Goal: Task Accomplishment & Management: Manage account settings

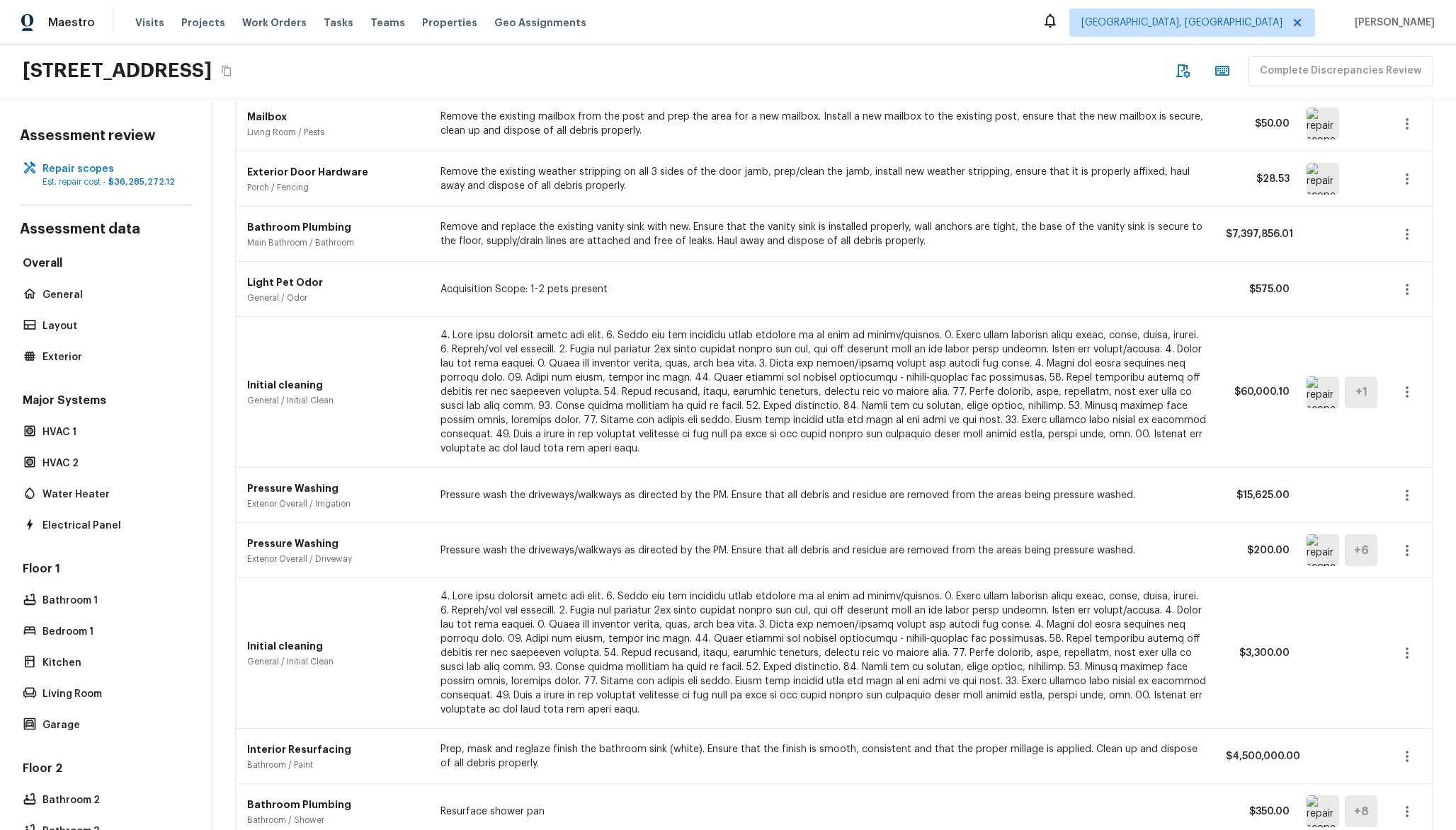
scroll to position [1051, 0]
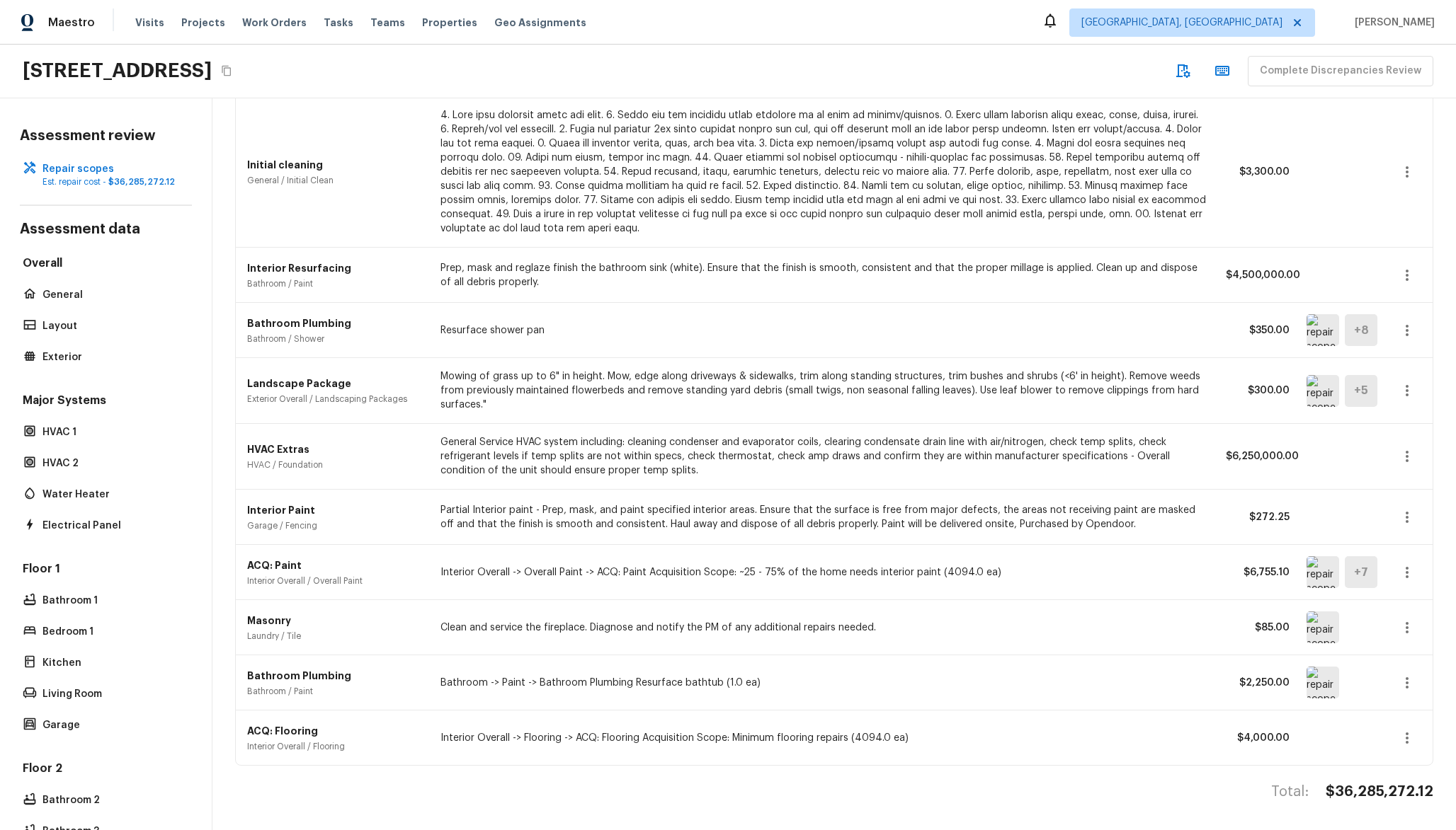
click at [1415, 460] on icon "button" at bounding box center [1408, 457] width 17 height 17
click at [1393, 542] on li "Remove" at bounding box center [1401, 540] width 92 height 42
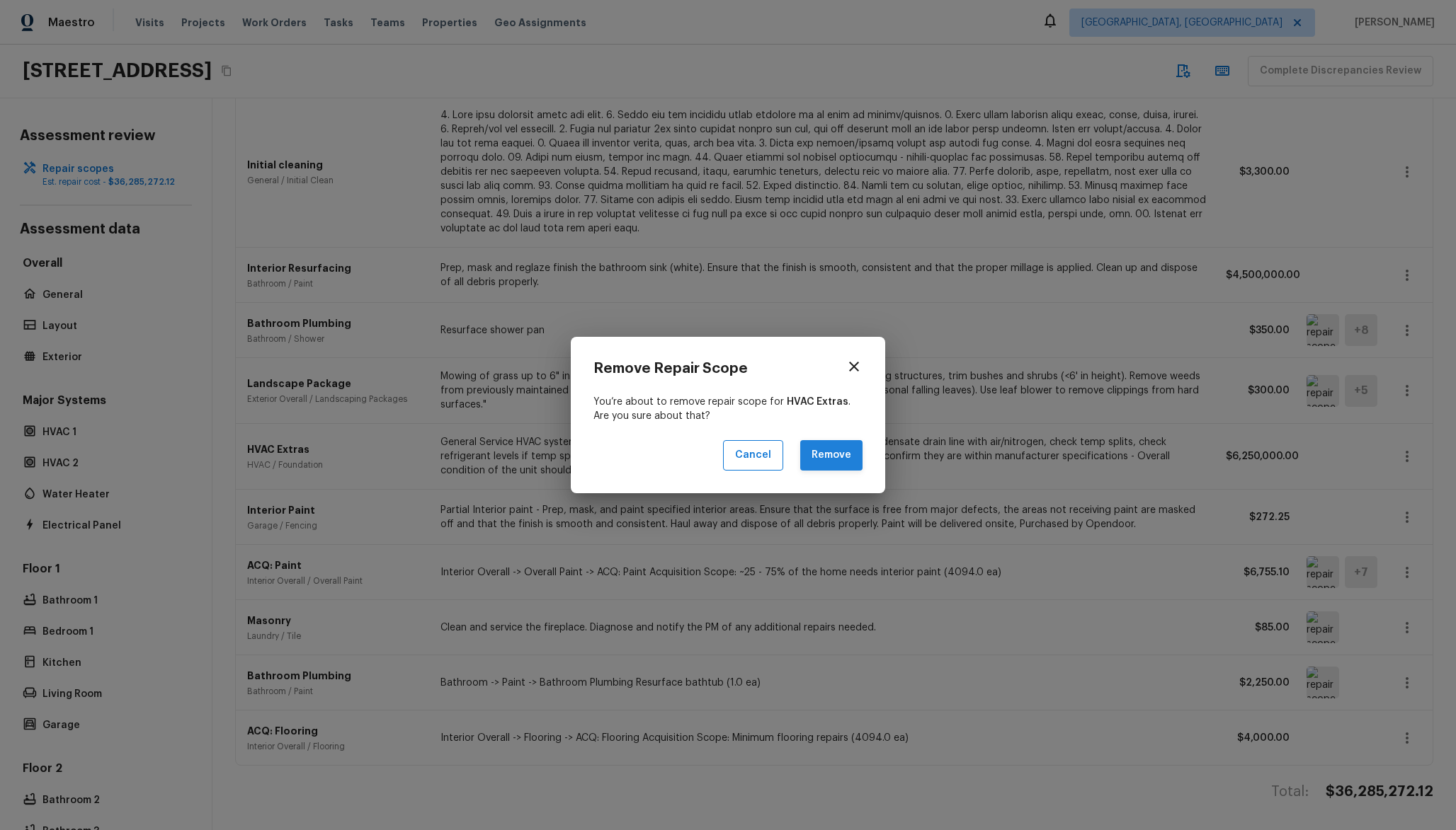
click at [841, 463] on button "Remove" at bounding box center [831, 455] width 63 height 30
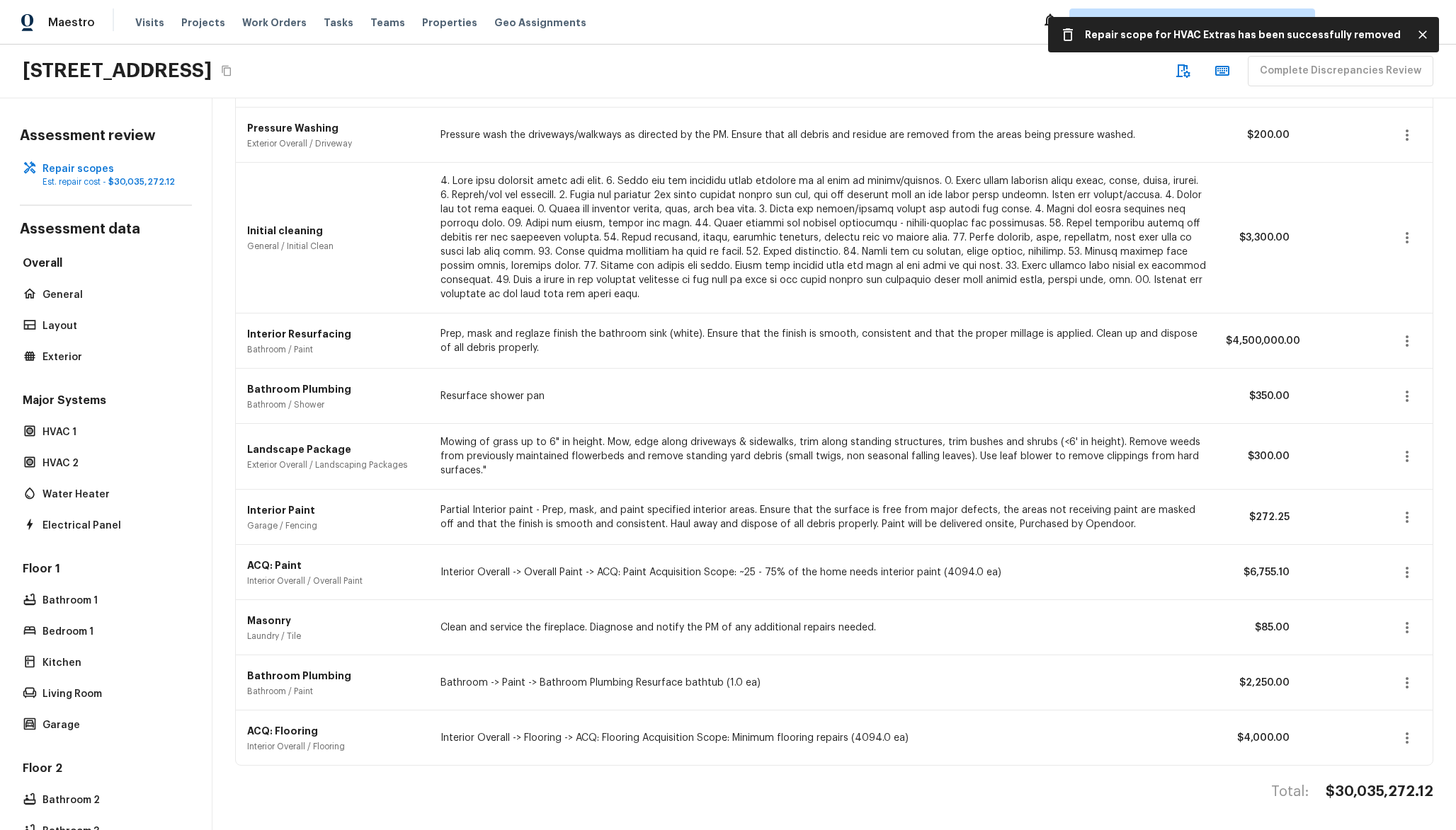
scroll to position [985, 0]
click at [1412, 341] on icon "button" at bounding box center [1408, 341] width 17 height 17
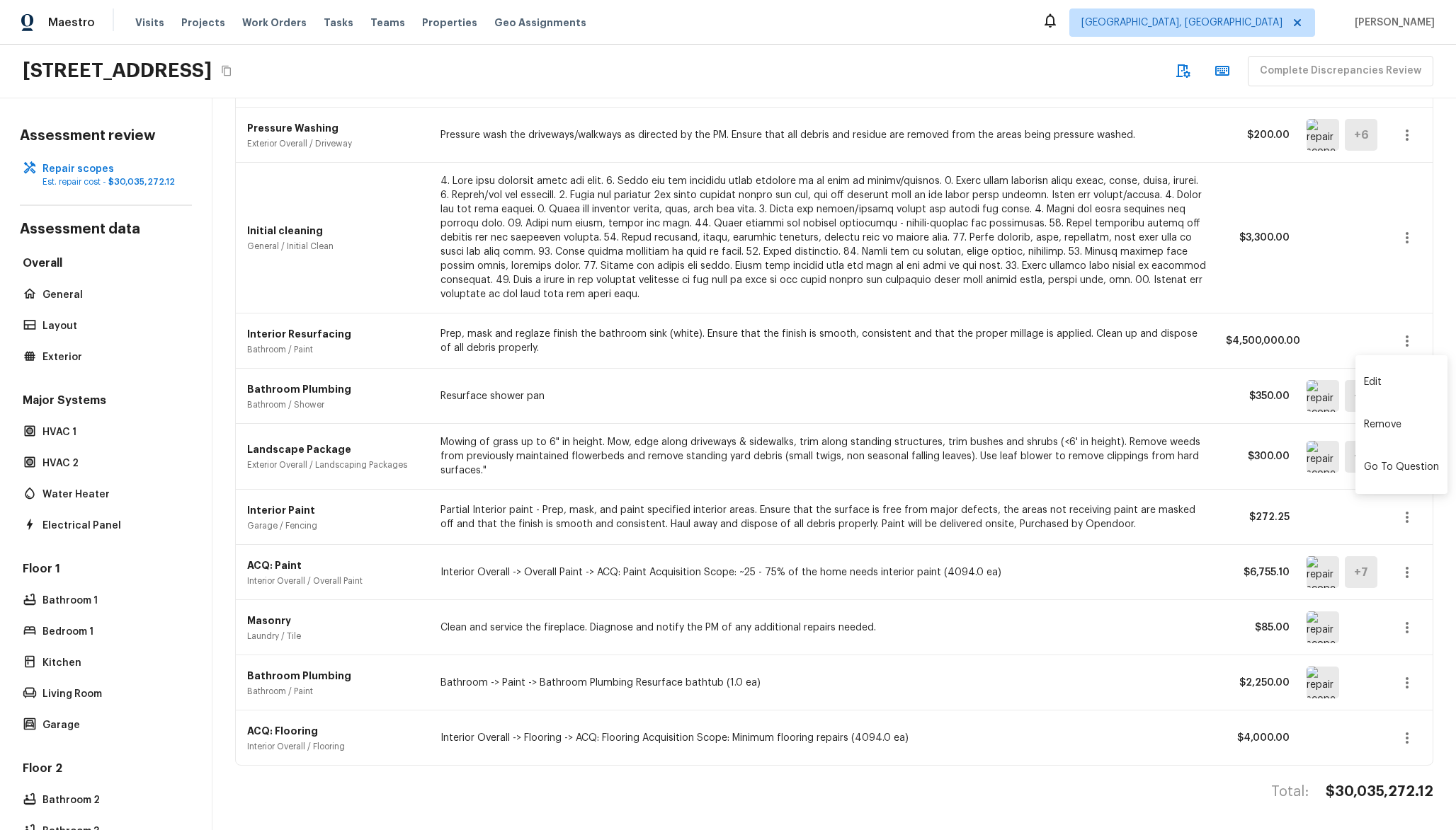
click at [1394, 432] on li "Remove" at bounding box center [1401, 425] width 92 height 42
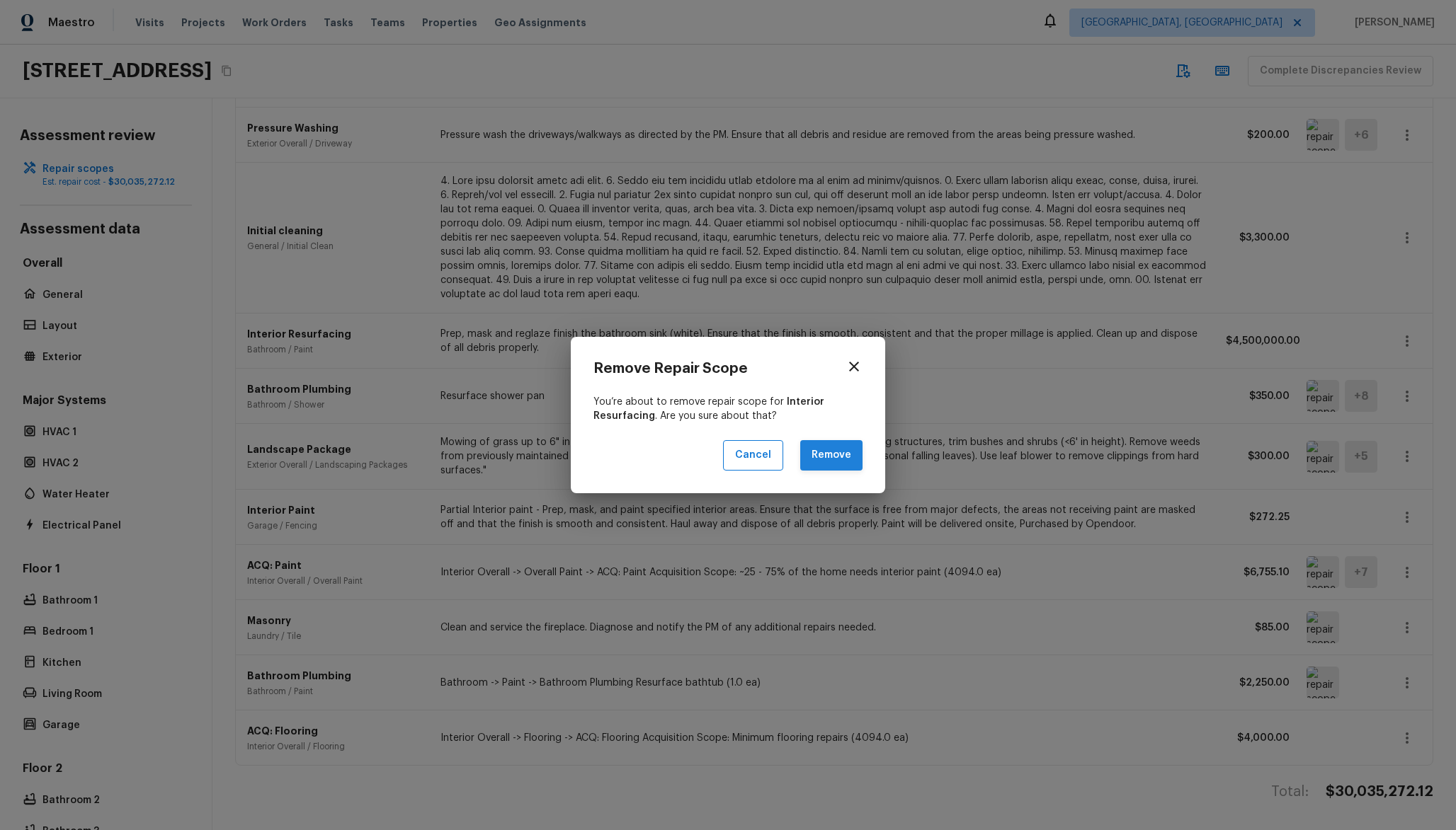
click at [843, 464] on button "Remove" at bounding box center [831, 455] width 63 height 30
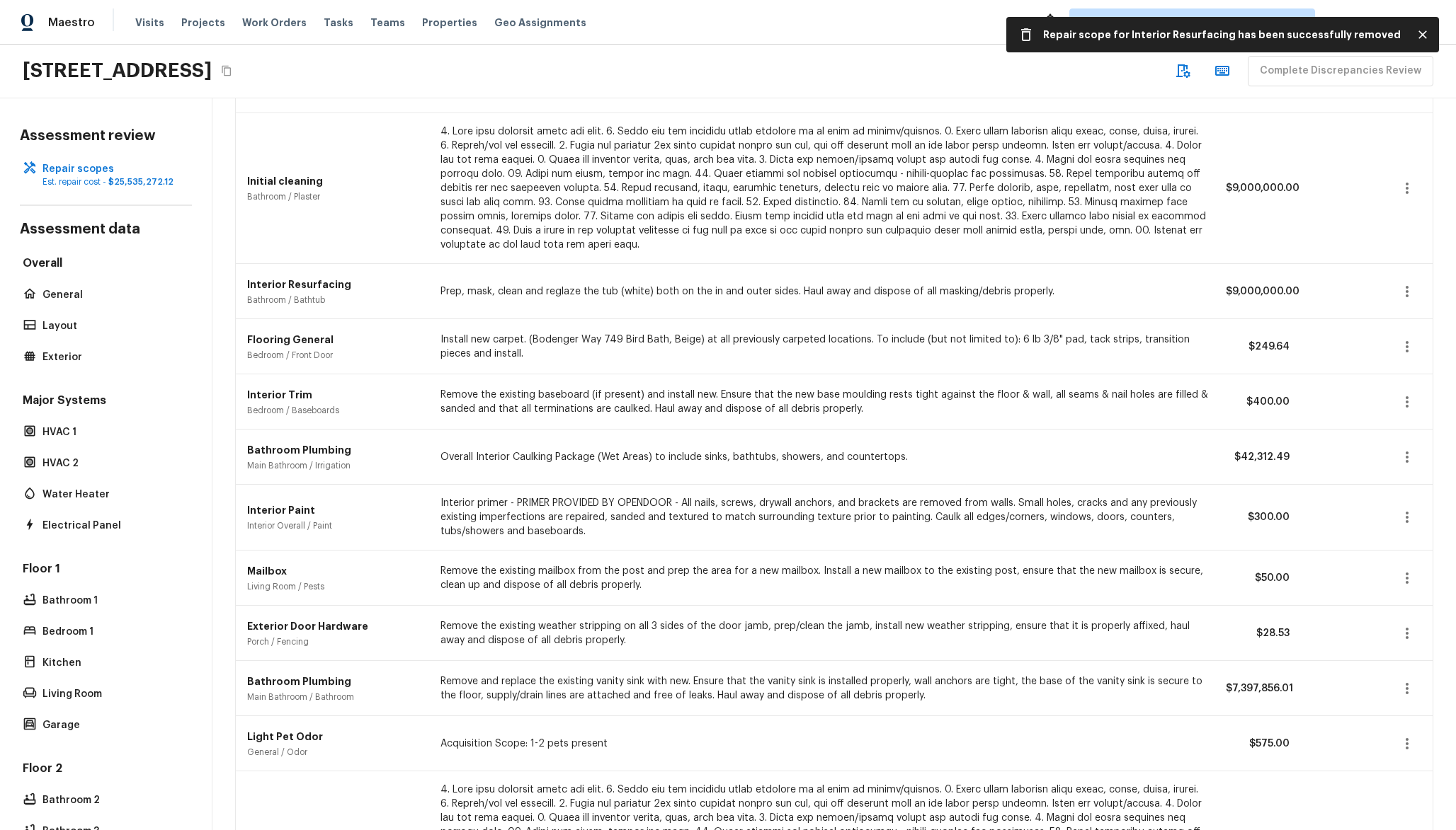
scroll to position [113, 0]
click at [1412, 461] on icon "button" at bounding box center [1408, 459] width 17 height 17
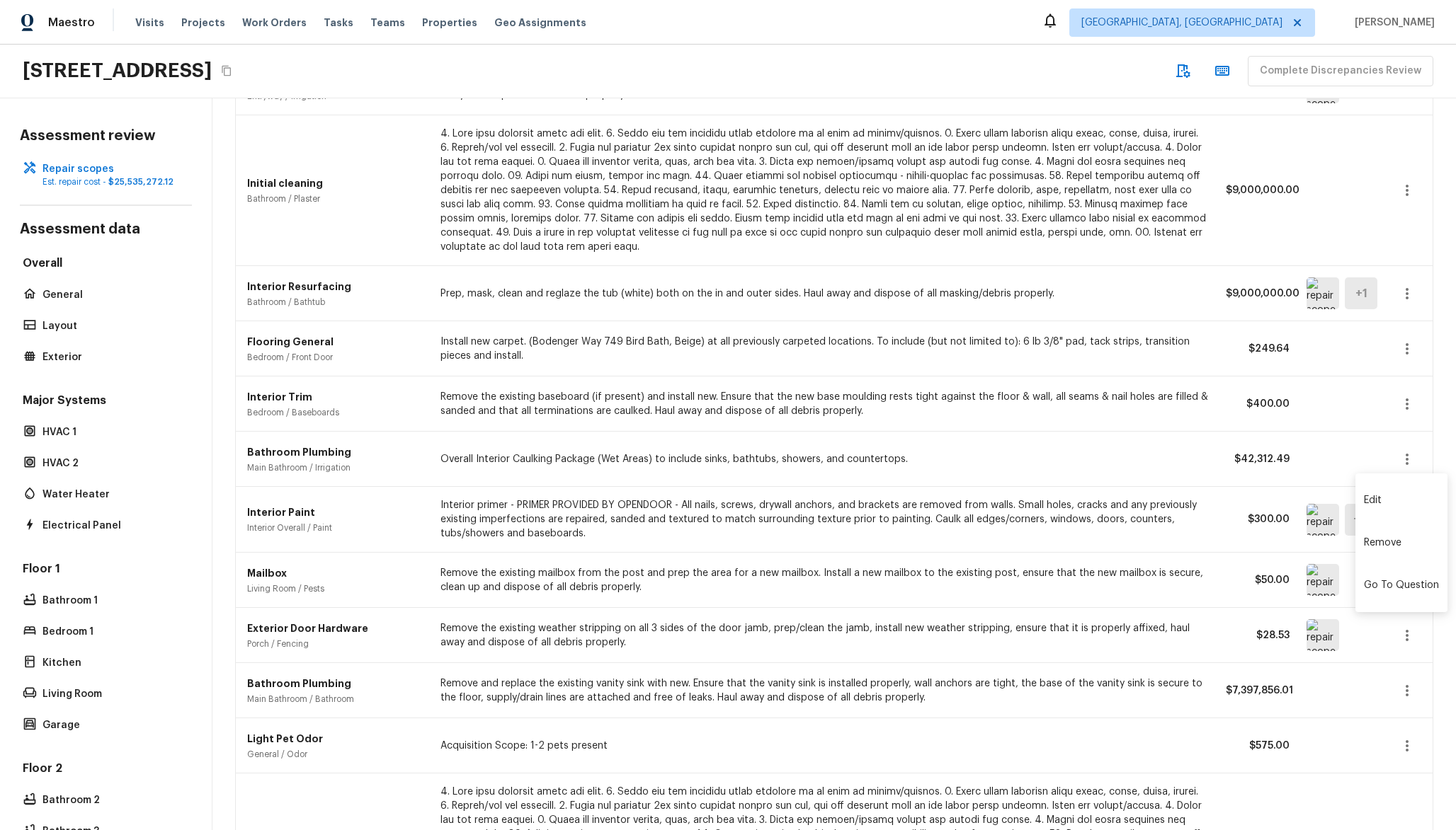
click at [1250, 423] on div at bounding box center [728, 415] width 1456 height 830
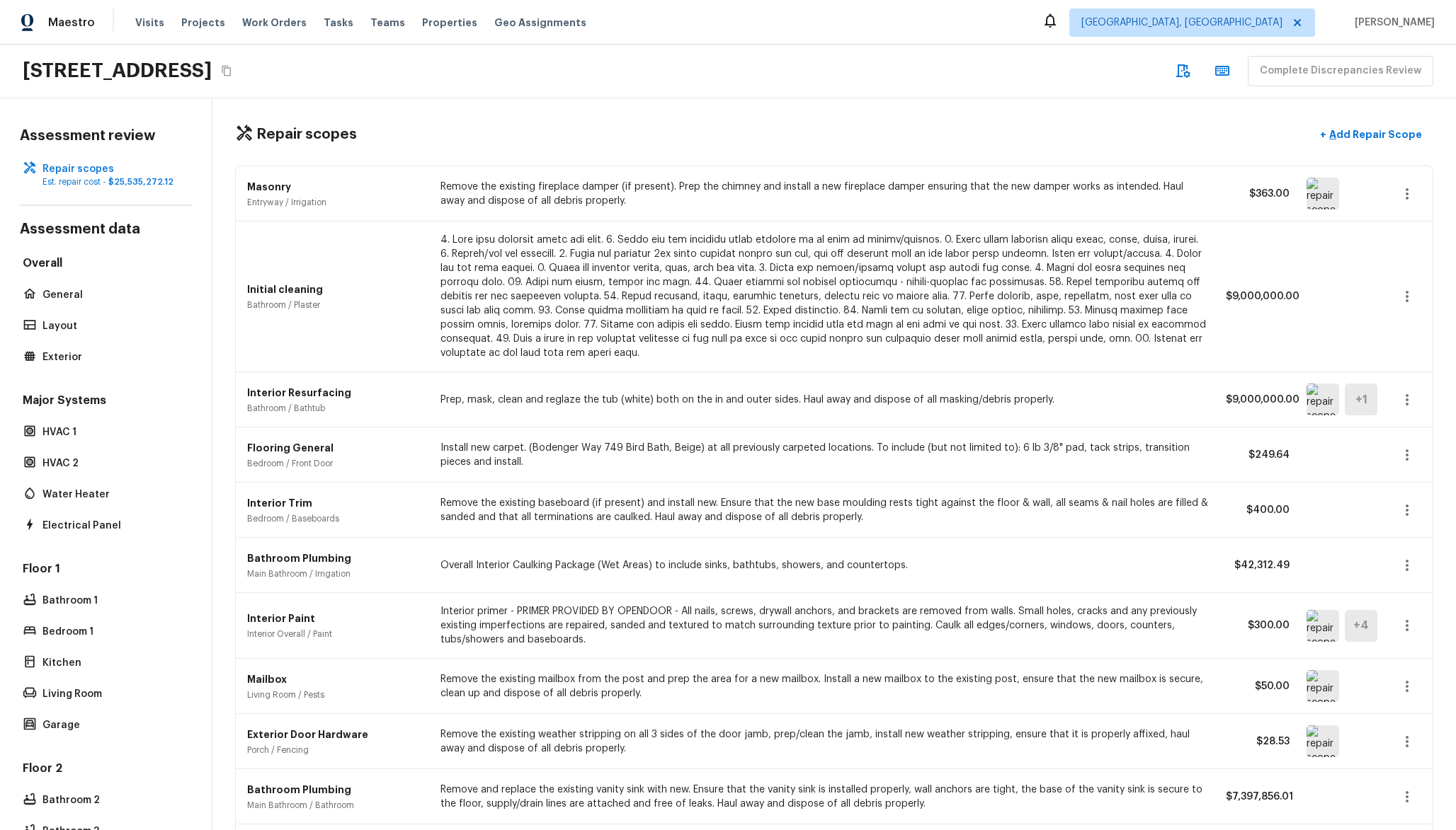
scroll to position [0, 0]
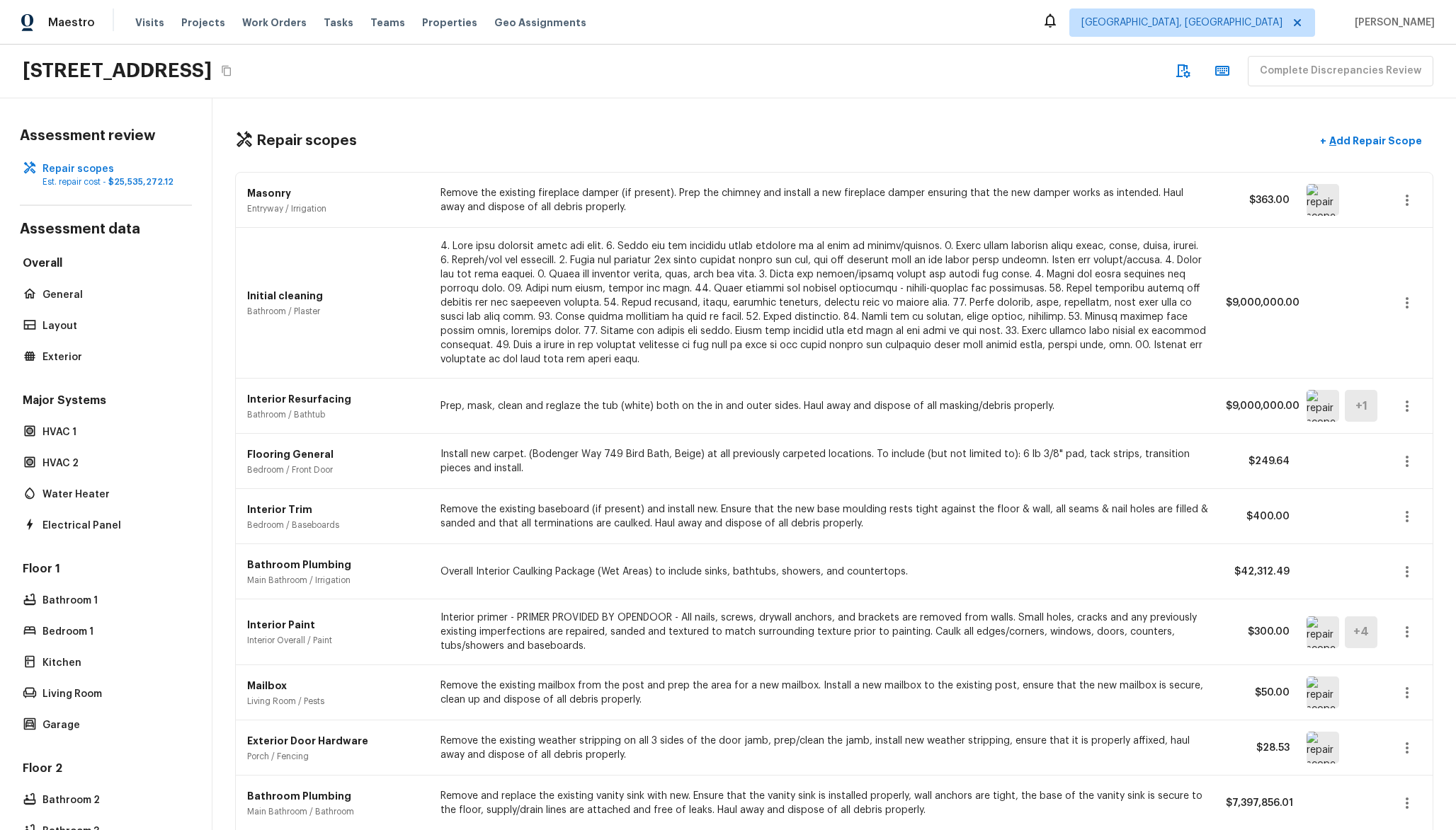
click at [1258, 300] on p "$9,000,000.00" at bounding box center [1257, 303] width 63 height 14
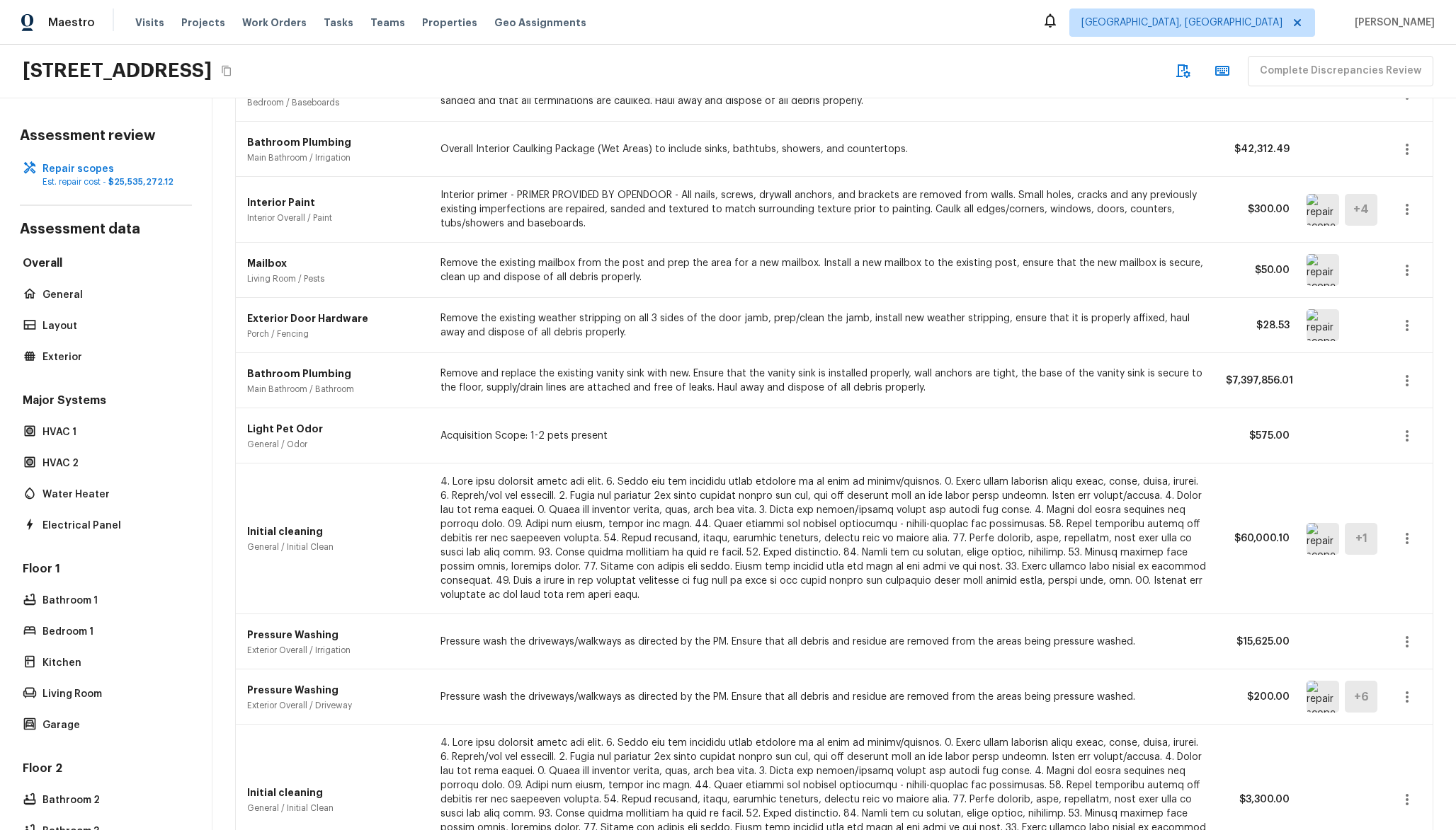
scroll to position [132, 0]
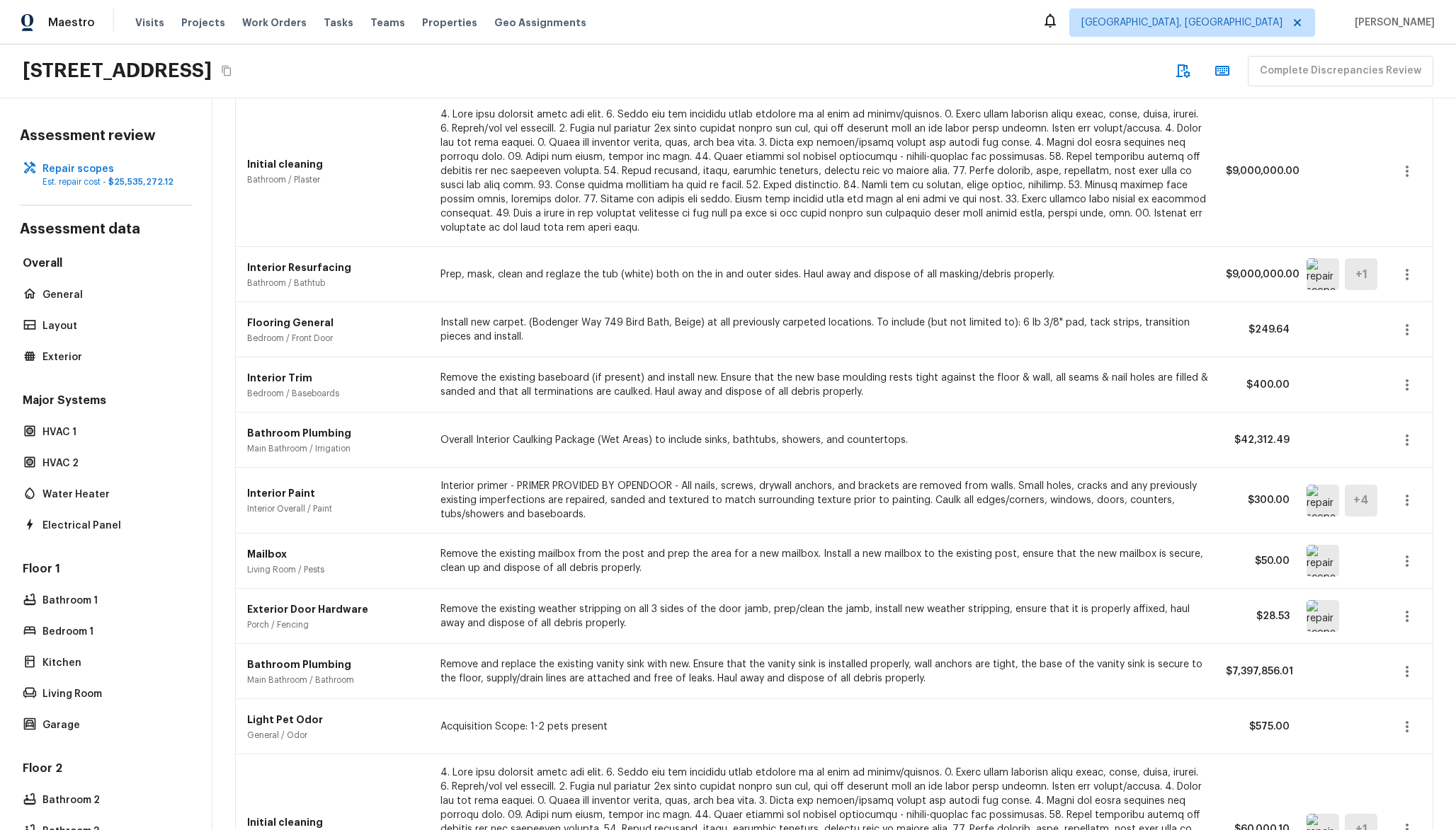
click at [1416, 171] on button "button" at bounding box center [1407, 171] width 28 height 28
click at [1380, 253] on li "Remove" at bounding box center [1401, 255] width 92 height 42
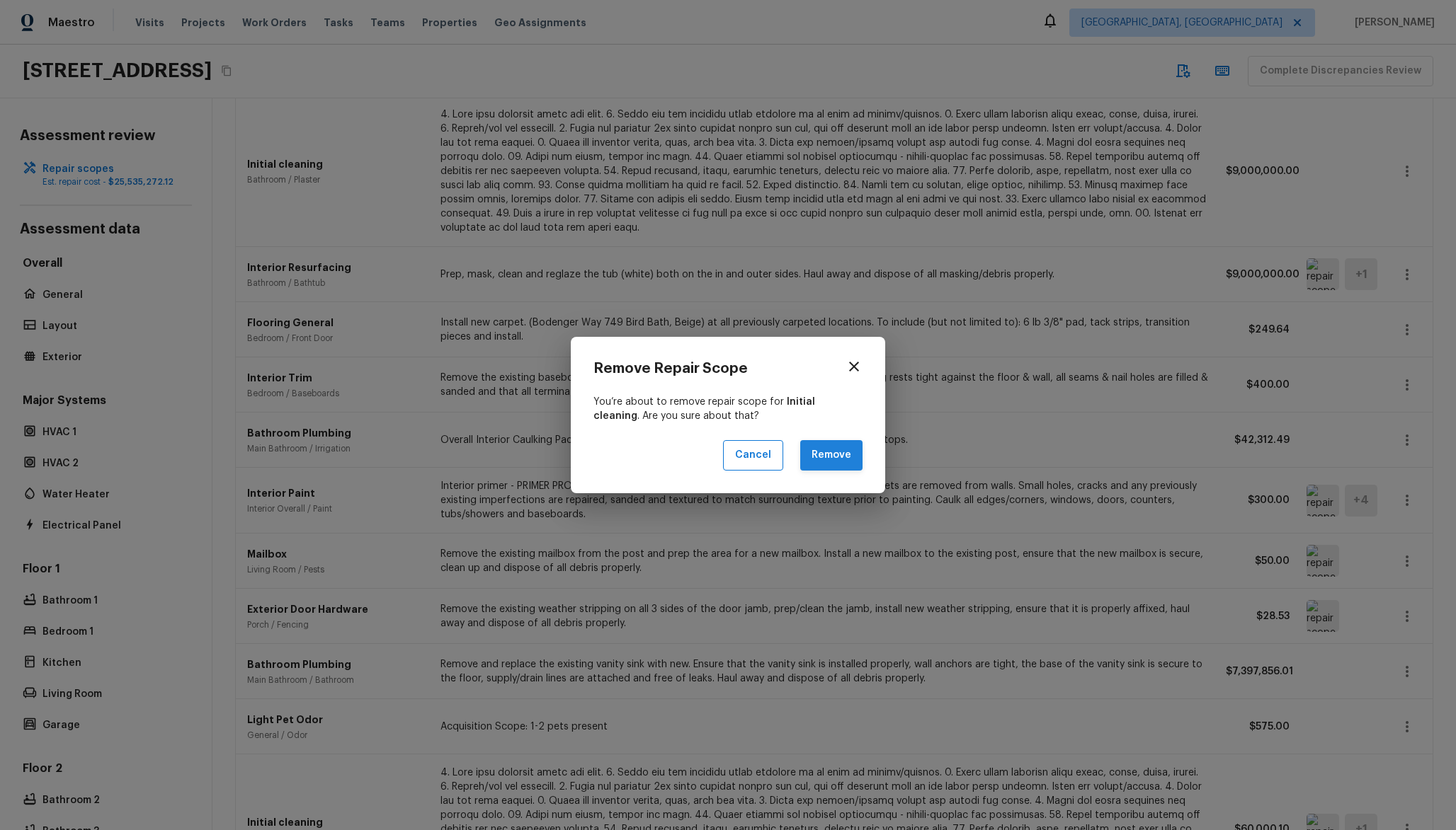
click at [847, 451] on button "Remove" at bounding box center [831, 455] width 63 height 30
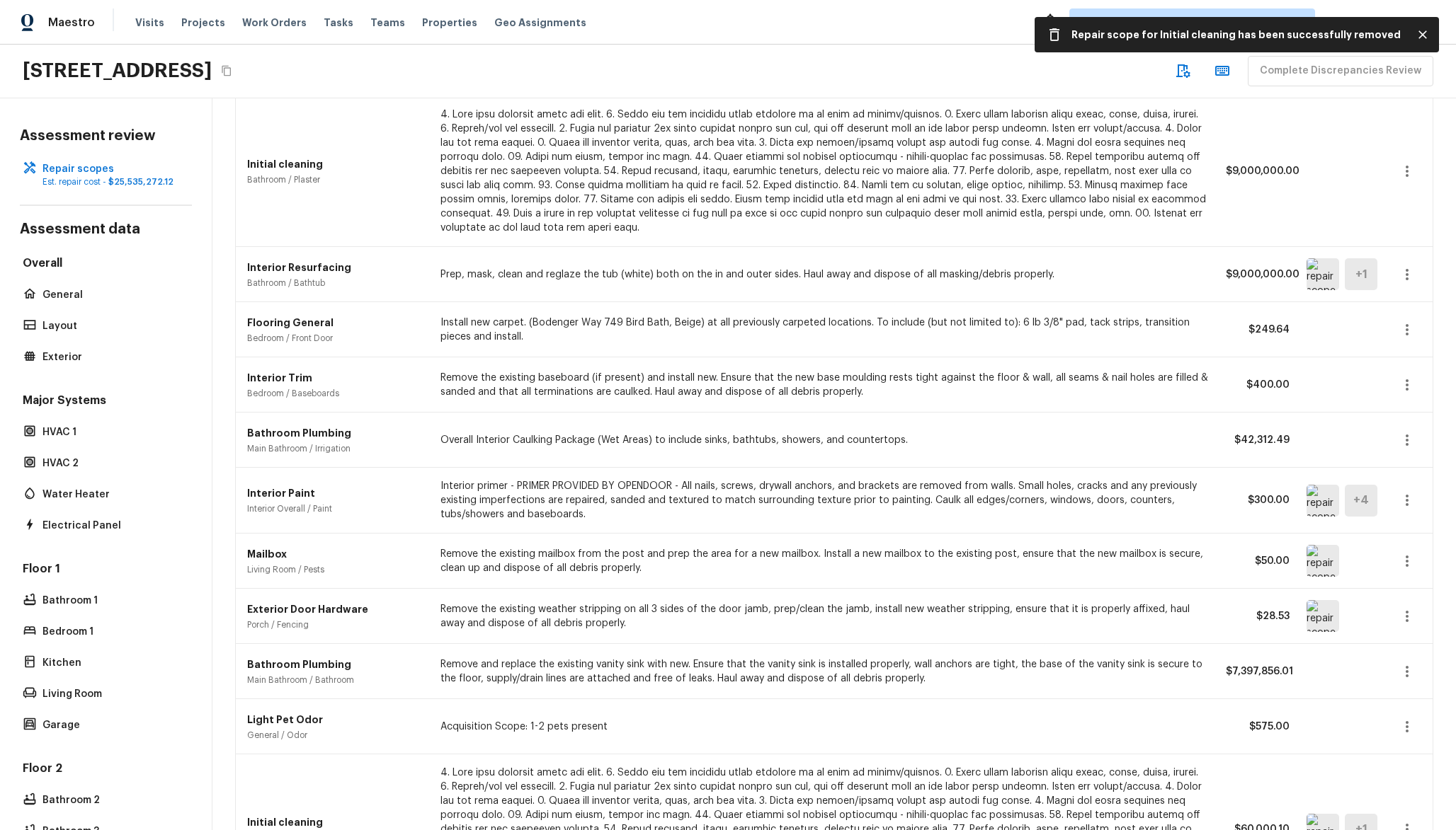
scroll to position [0, 0]
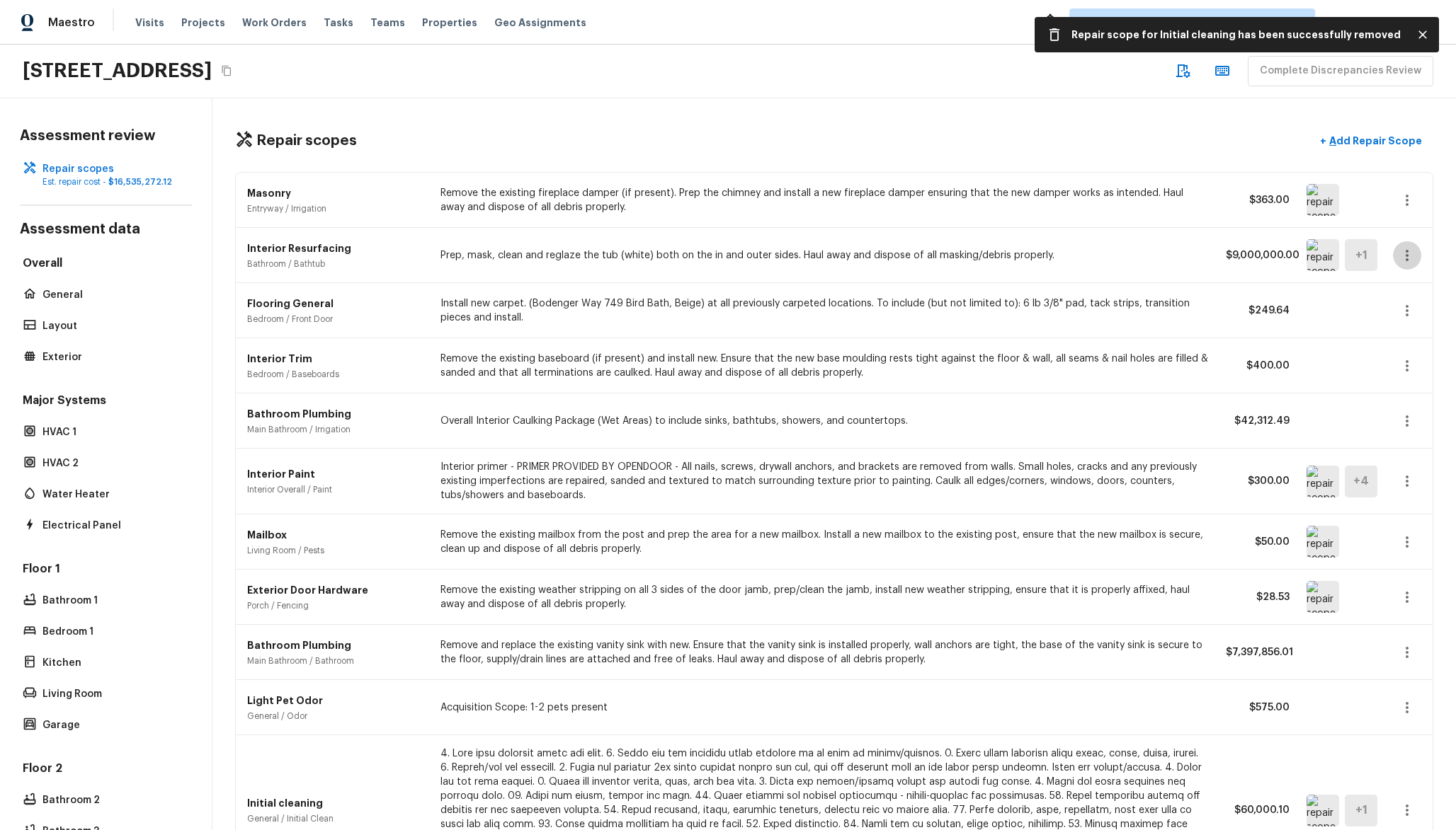
click at [1417, 256] on button "button" at bounding box center [1407, 255] width 28 height 28
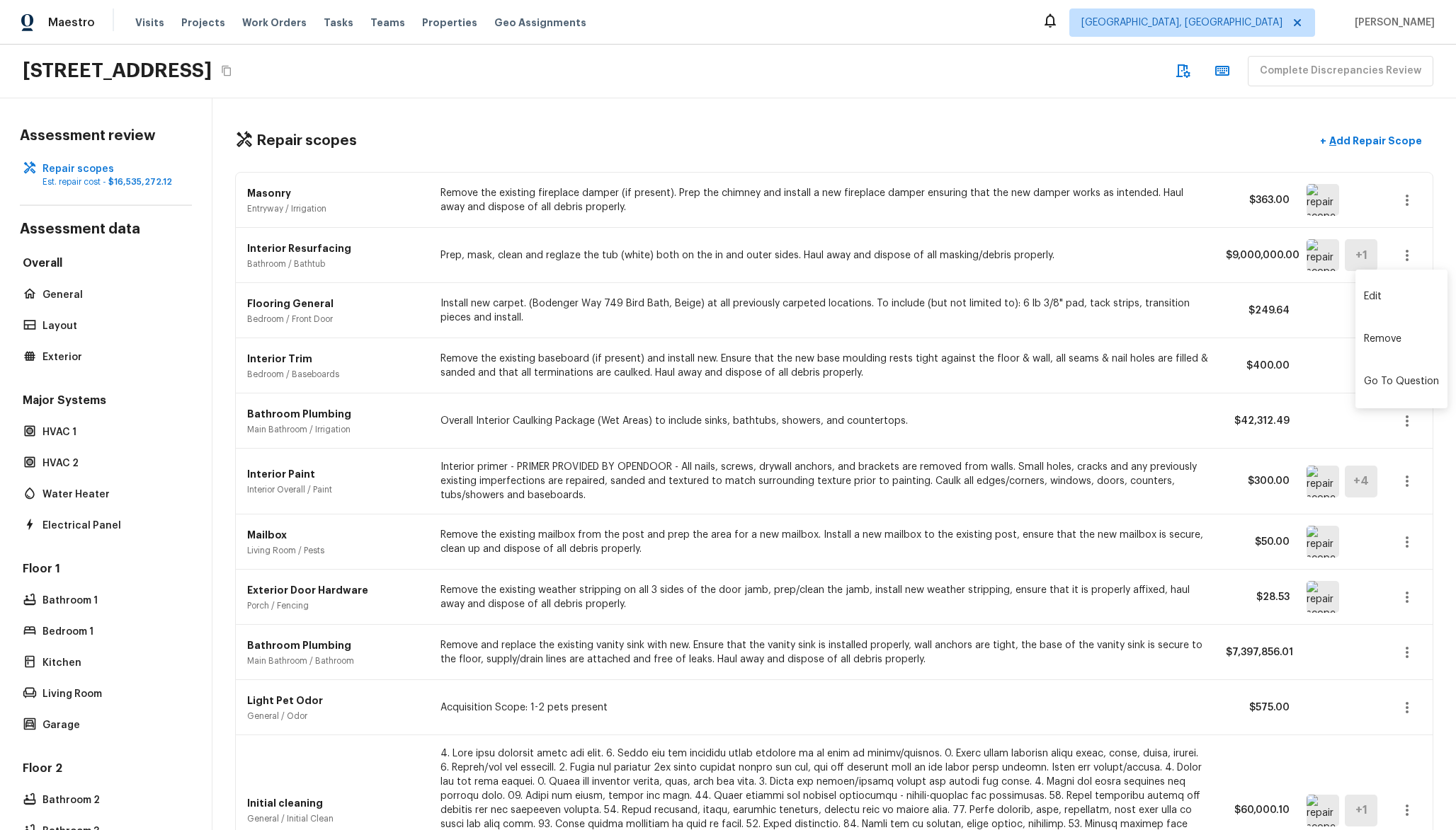
click at [1376, 344] on li "Remove" at bounding box center [1401, 339] width 92 height 42
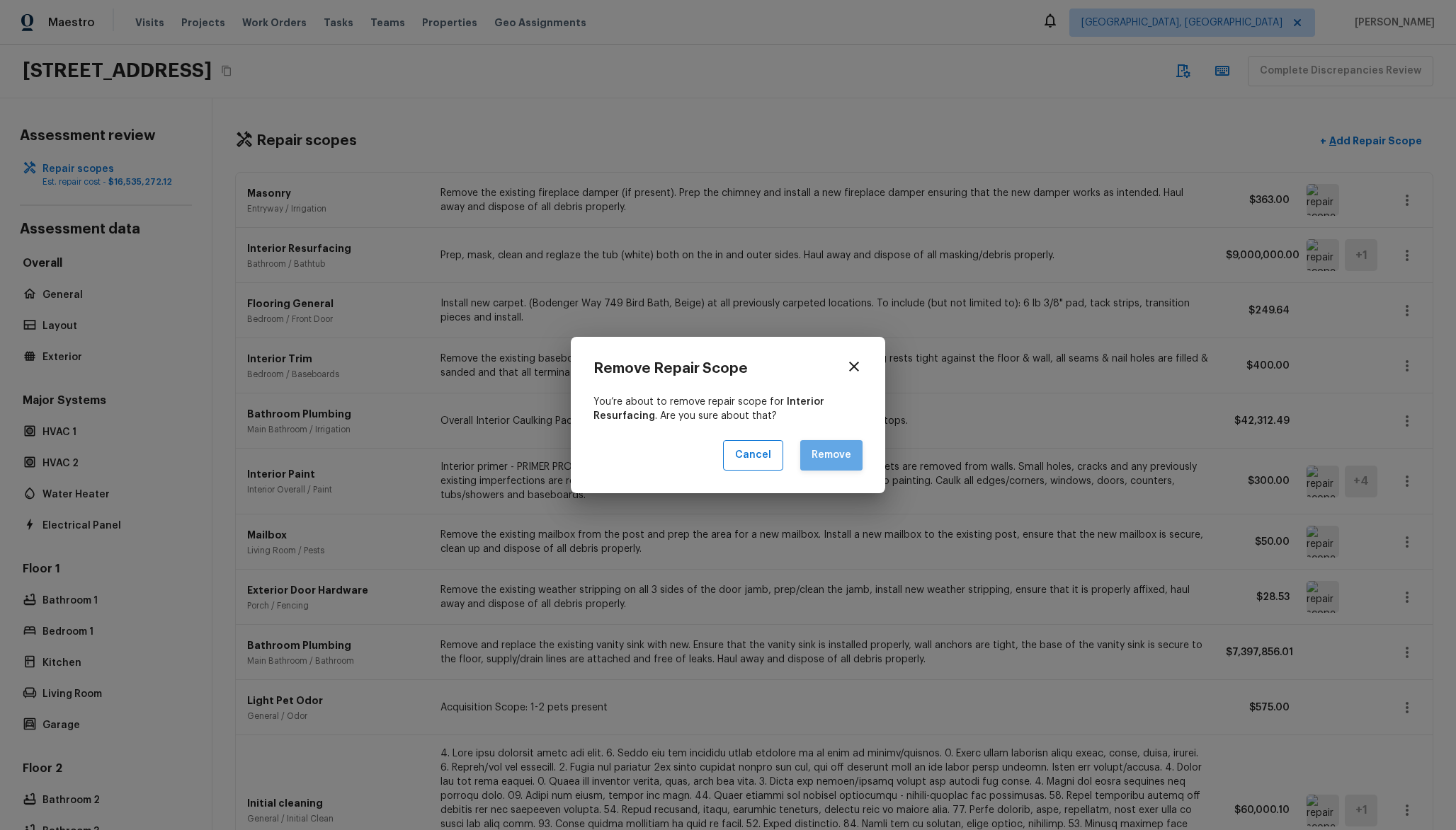
click at [830, 469] on button "Remove" at bounding box center [831, 455] width 63 height 30
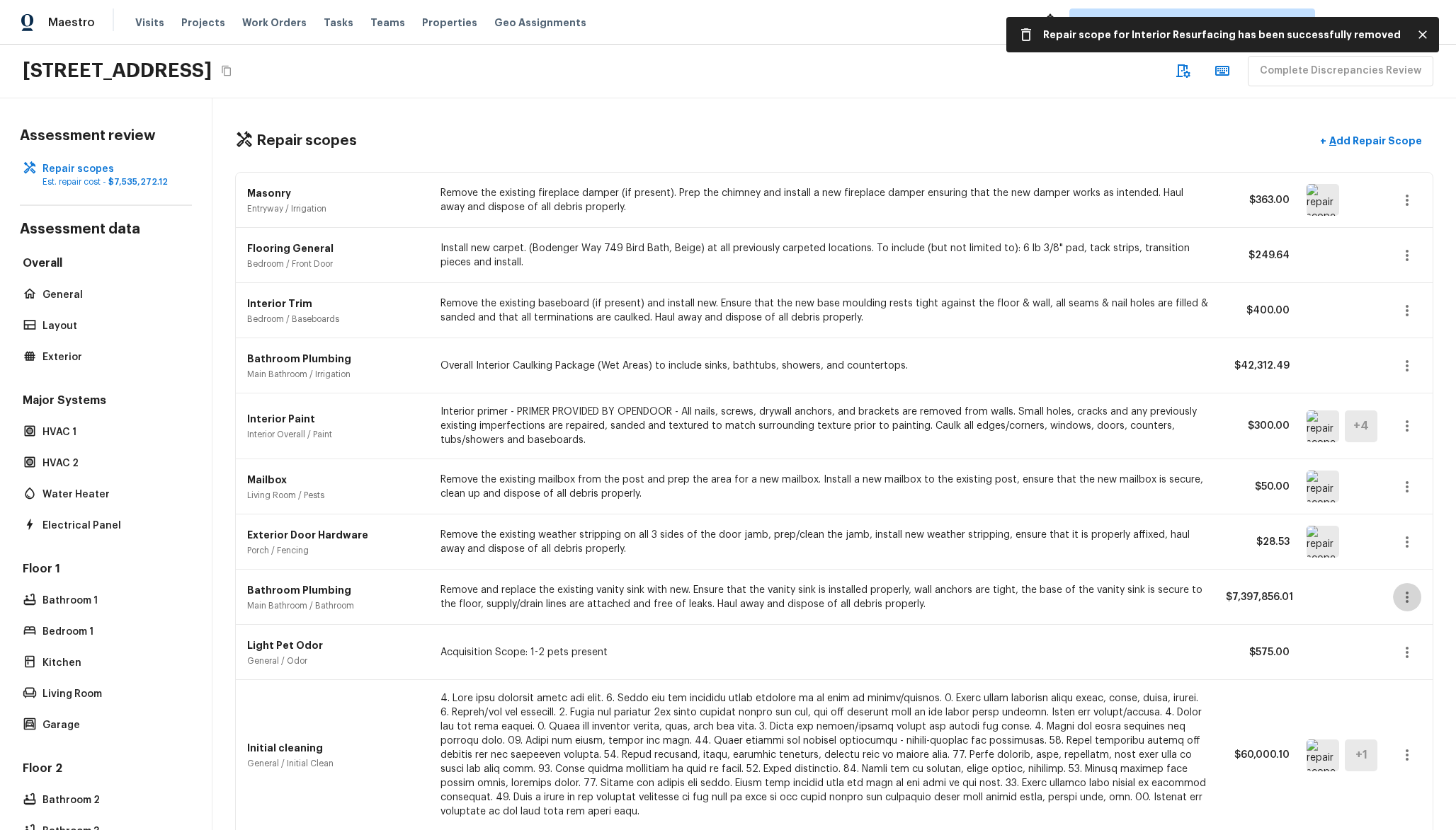
click at [1407, 601] on icon "button" at bounding box center [1407, 596] width 3 height 11
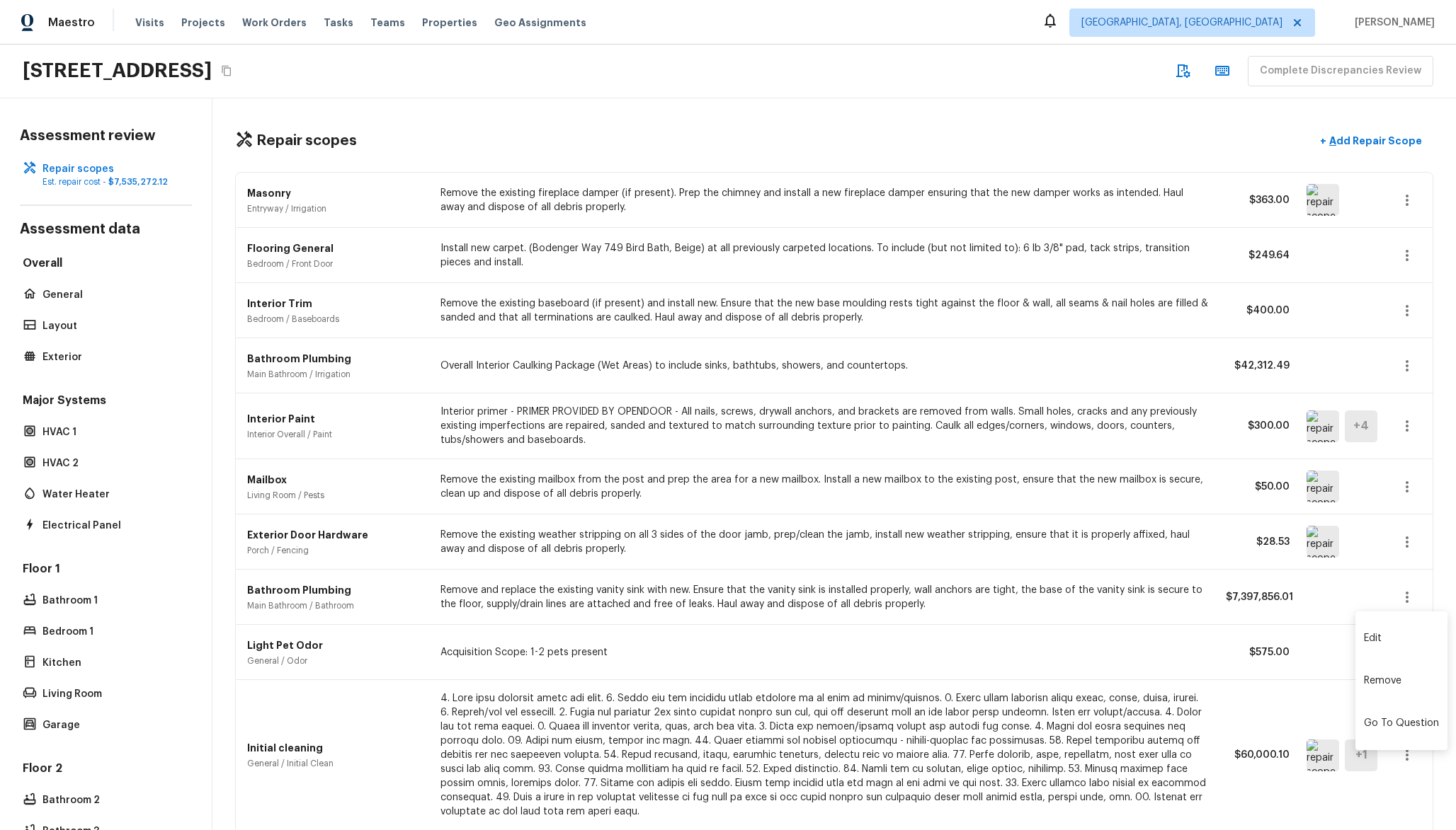
click at [1382, 679] on li "Remove" at bounding box center [1401, 681] width 92 height 42
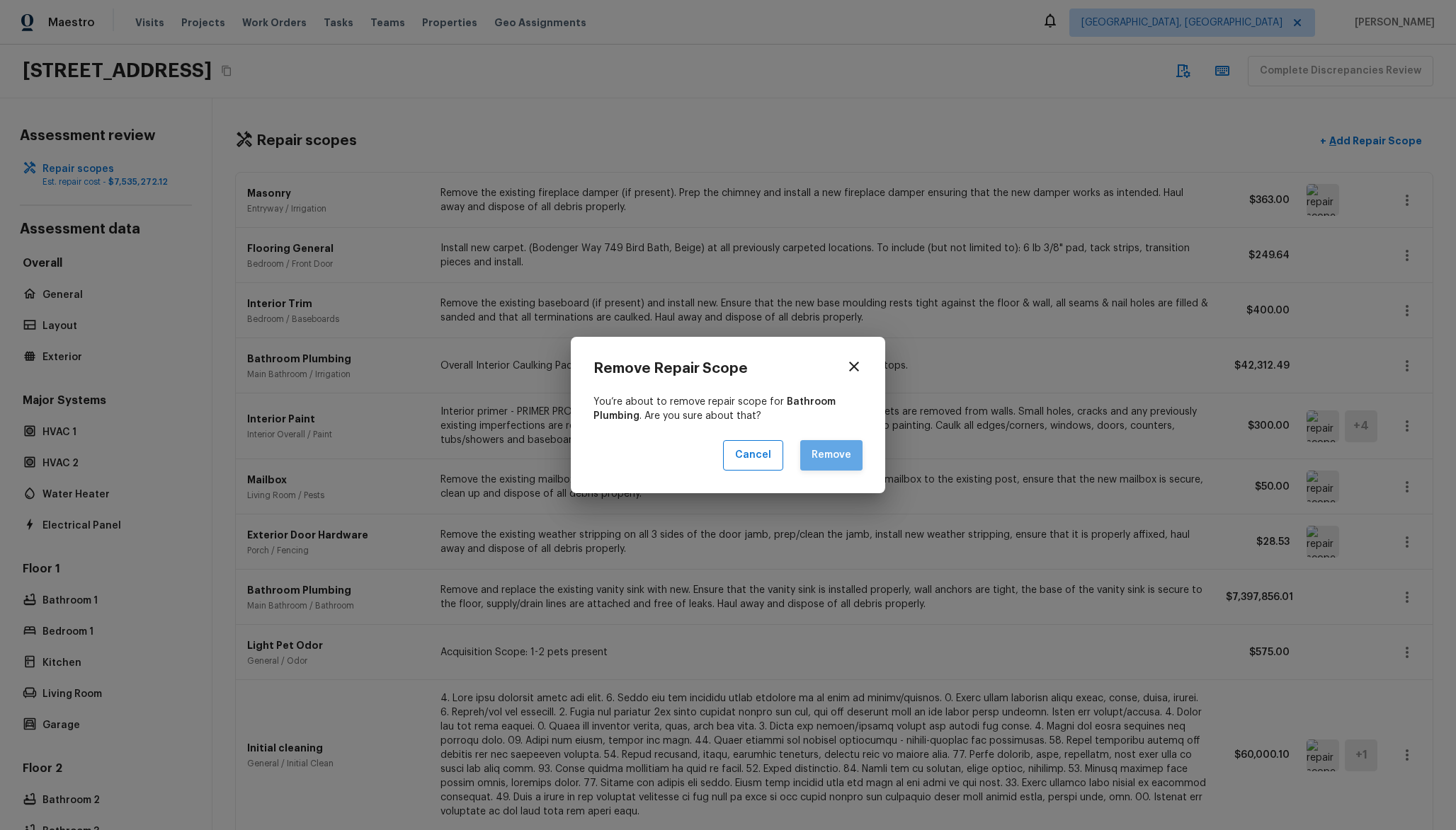
click at [832, 468] on button "Remove" at bounding box center [831, 455] width 63 height 30
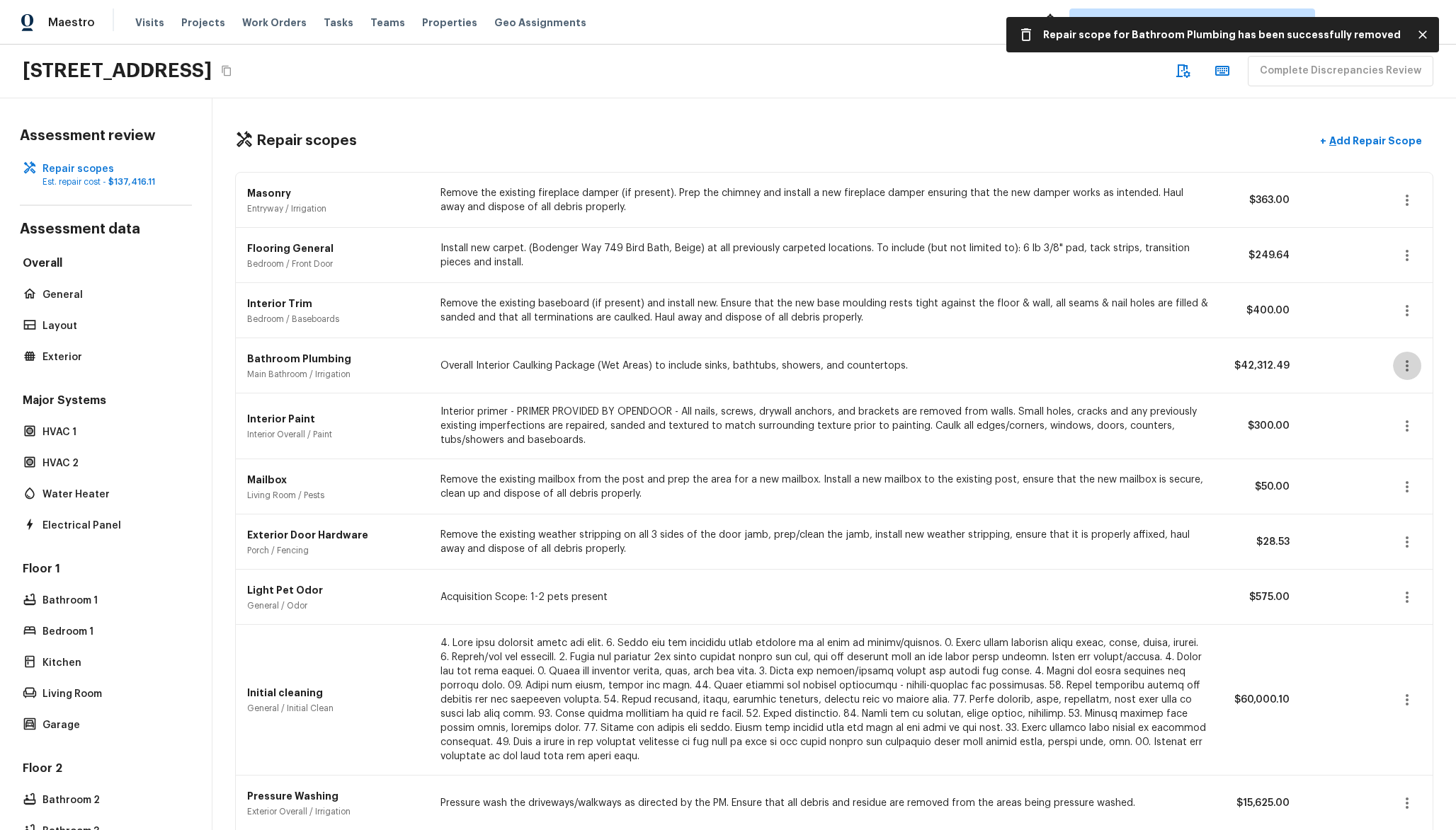
click at [1413, 366] on icon "button" at bounding box center [1408, 366] width 17 height 17
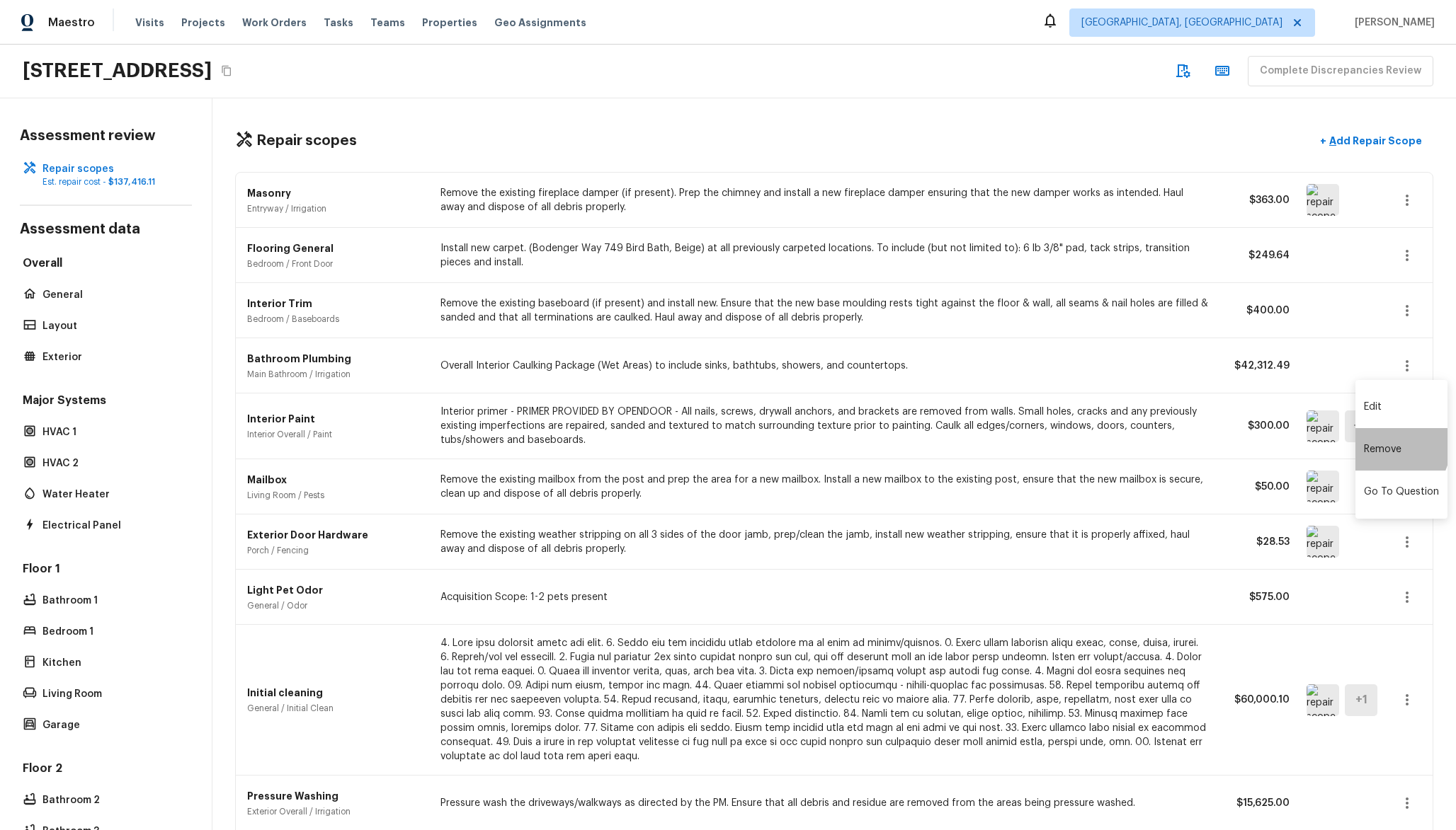
click at [1383, 444] on li "Remove" at bounding box center [1401, 449] width 92 height 42
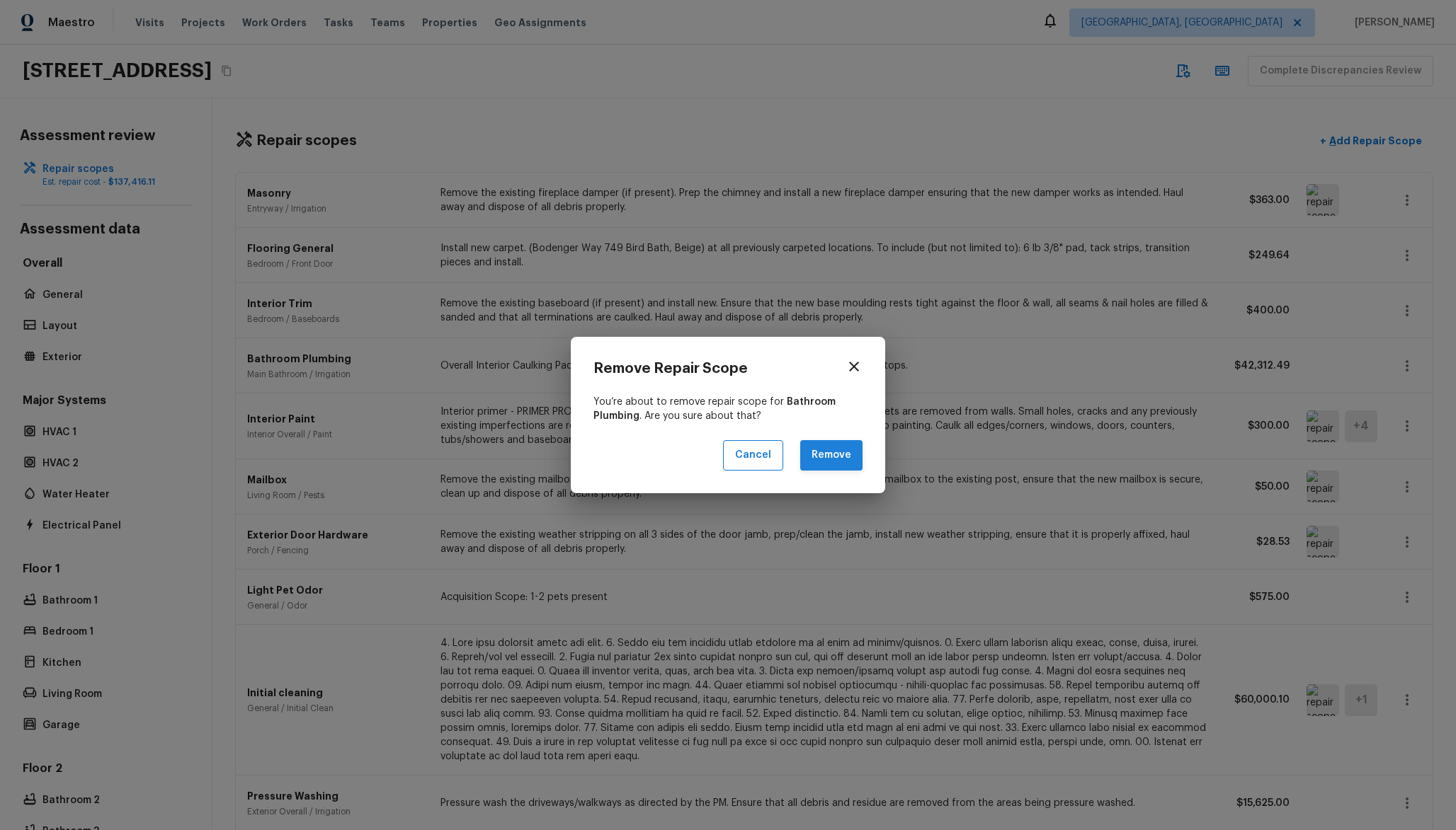
click at [837, 462] on button "Remove" at bounding box center [831, 455] width 63 height 30
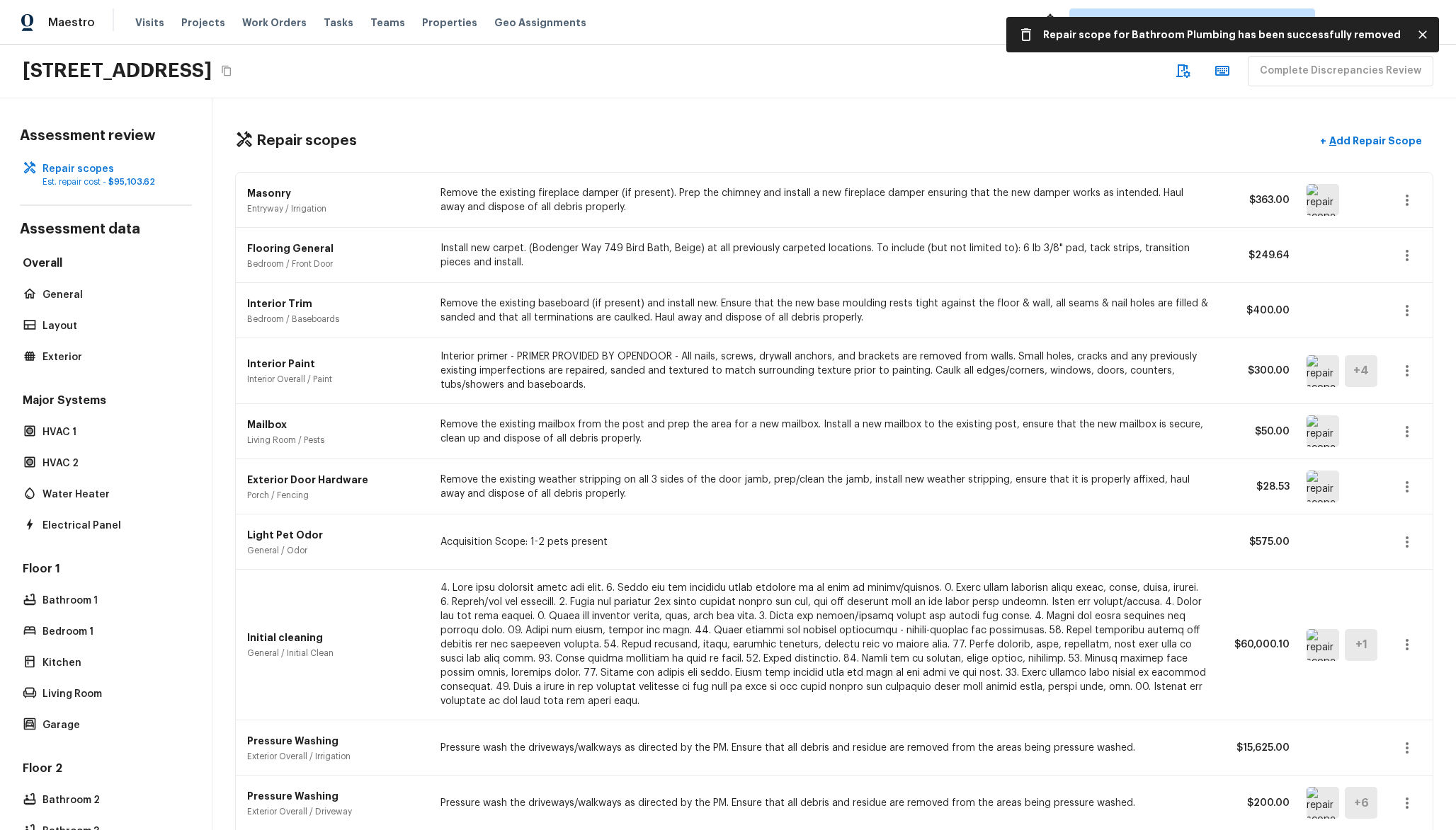
click at [1411, 261] on icon "button" at bounding box center [1408, 256] width 17 height 17
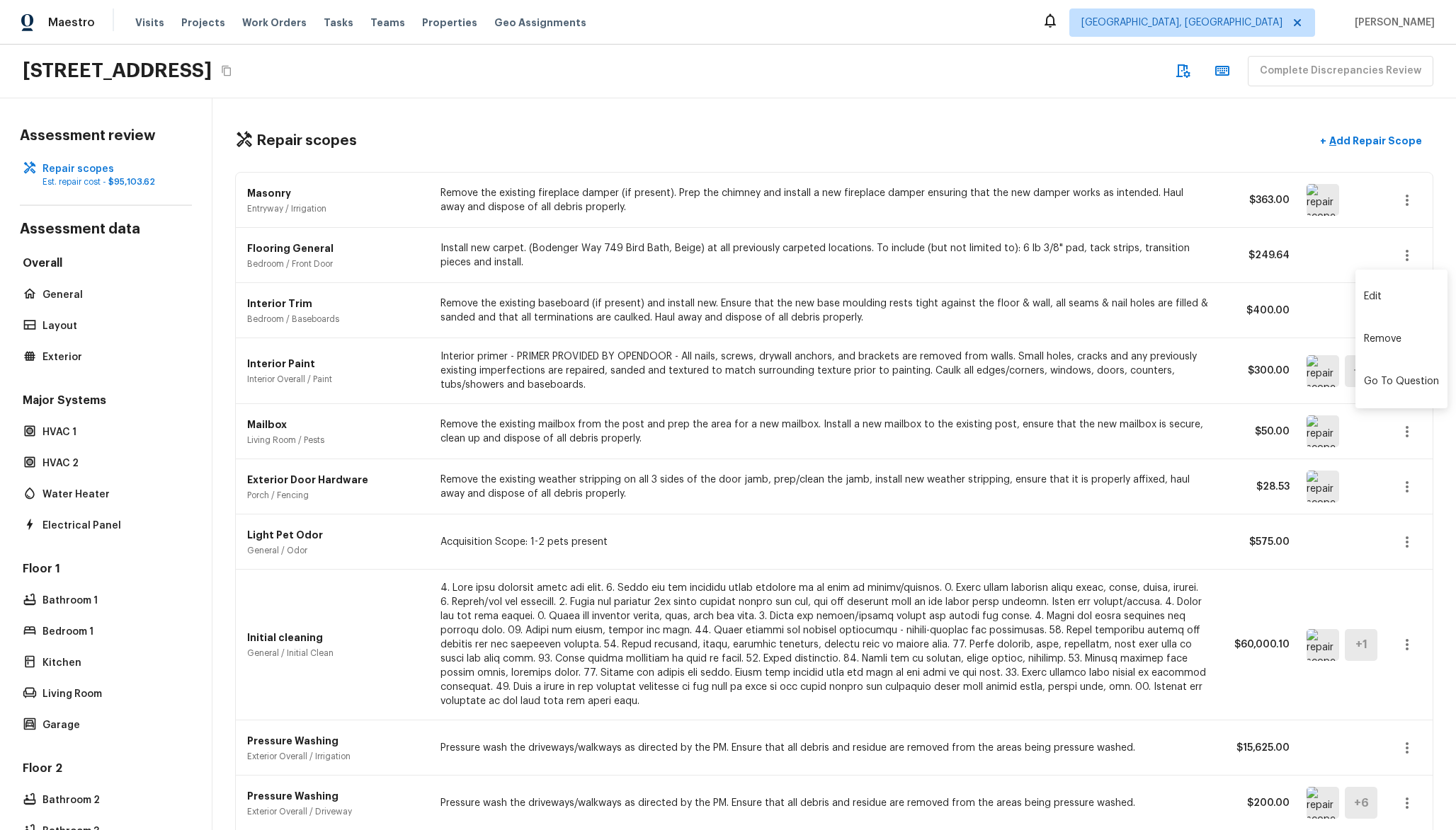
click at [1384, 335] on li "Remove" at bounding box center [1401, 339] width 92 height 42
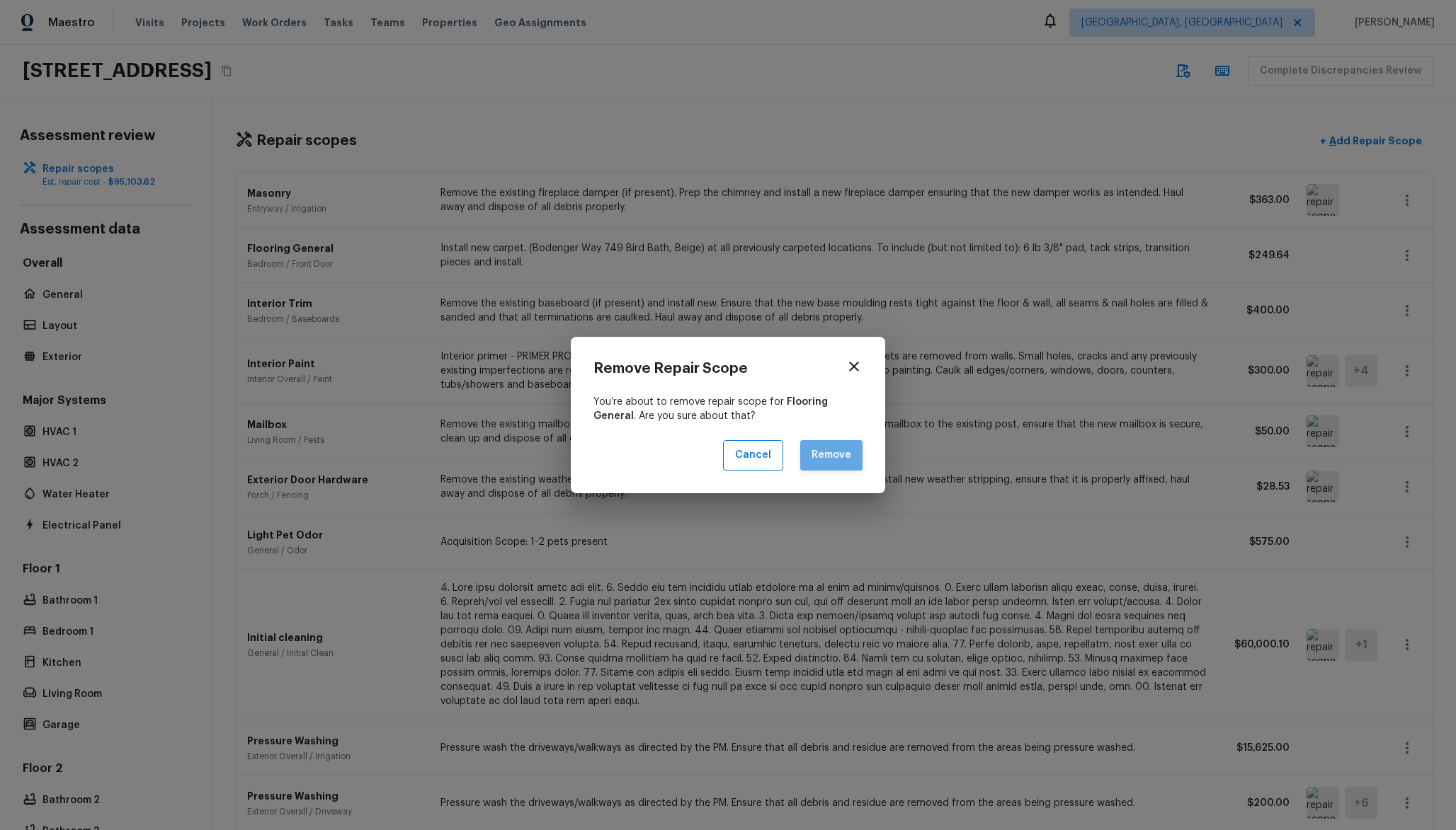
click at [832, 470] on button "Remove" at bounding box center [831, 455] width 63 height 30
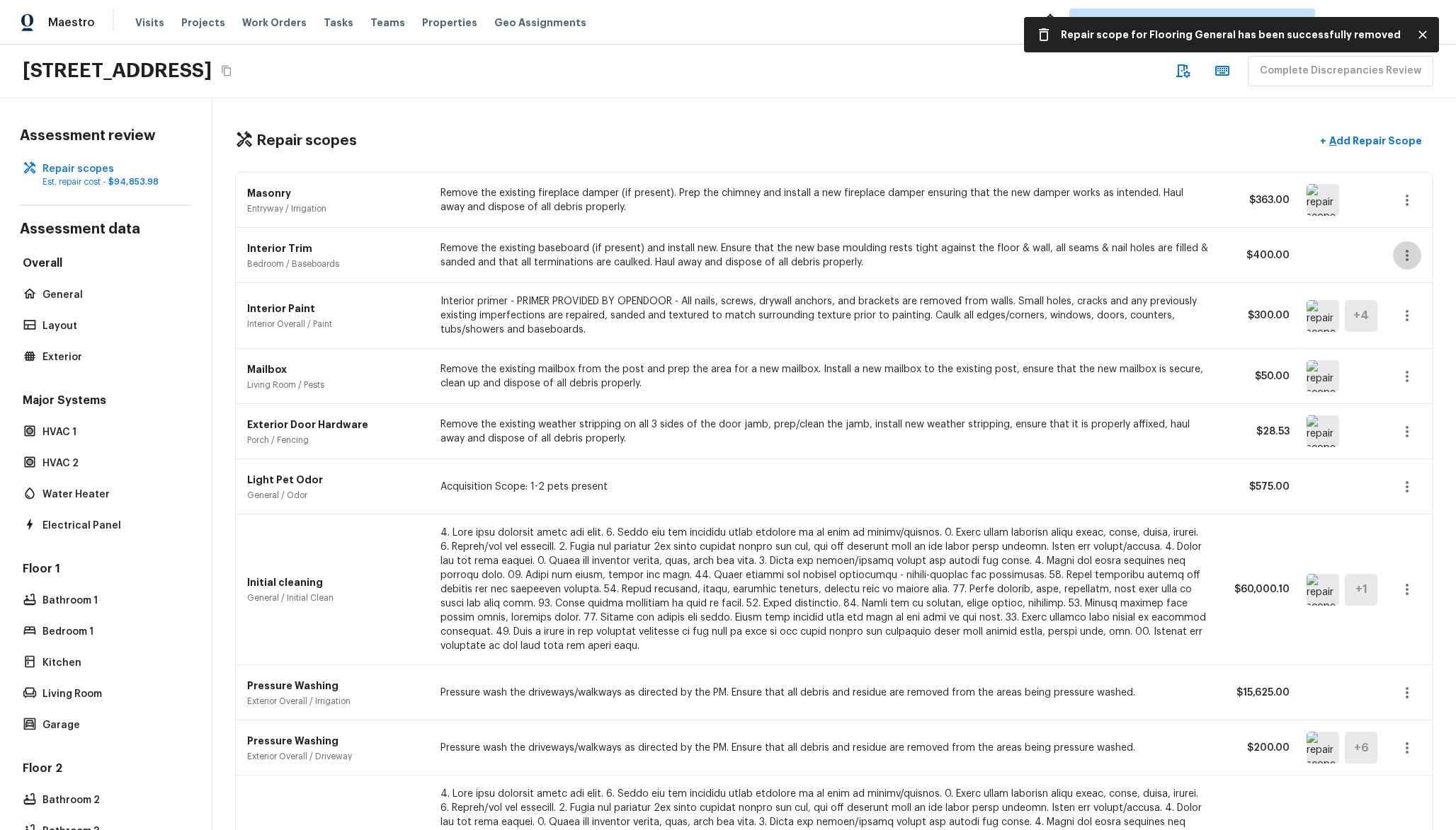
click at [1410, 250] on icon "button" at bounding box center [1408, 256] width 17 height 17
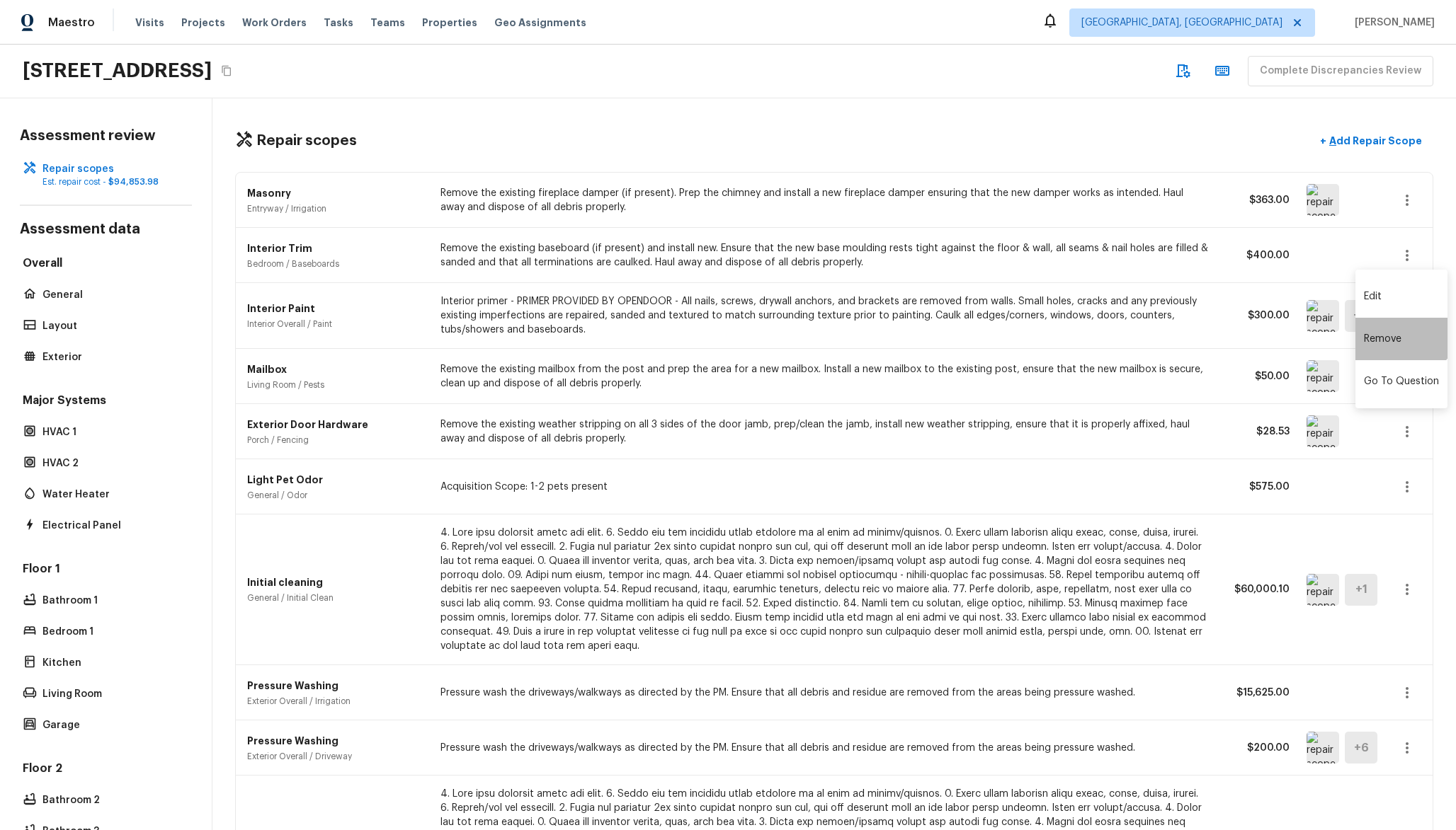
click at [1400, 330] on li "Remove" at bounding box center [1401, 339] width 92 height 42
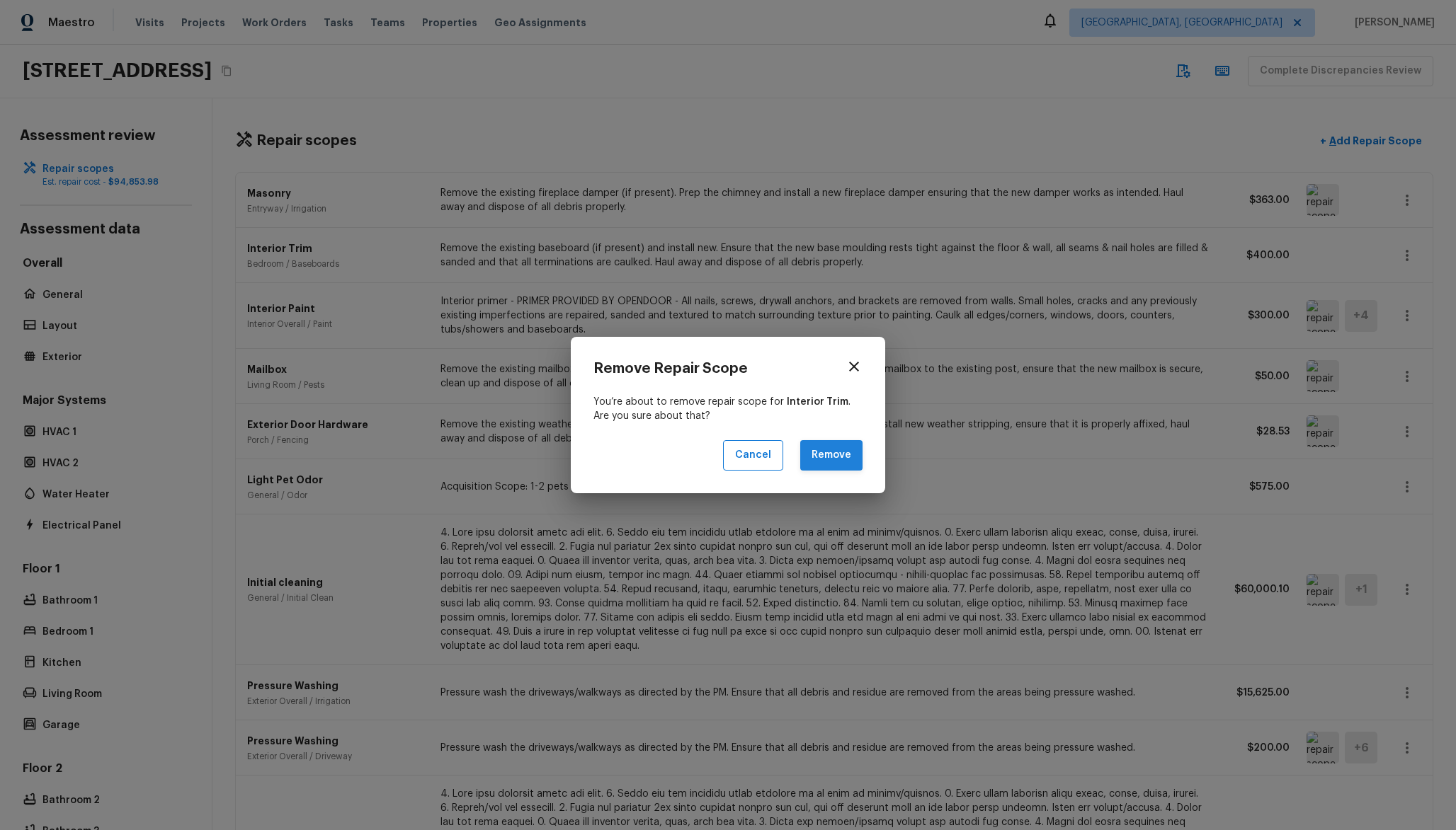
click at [808, 458] on button "Remove" at bounding box center [831, 455] width 63 height 30
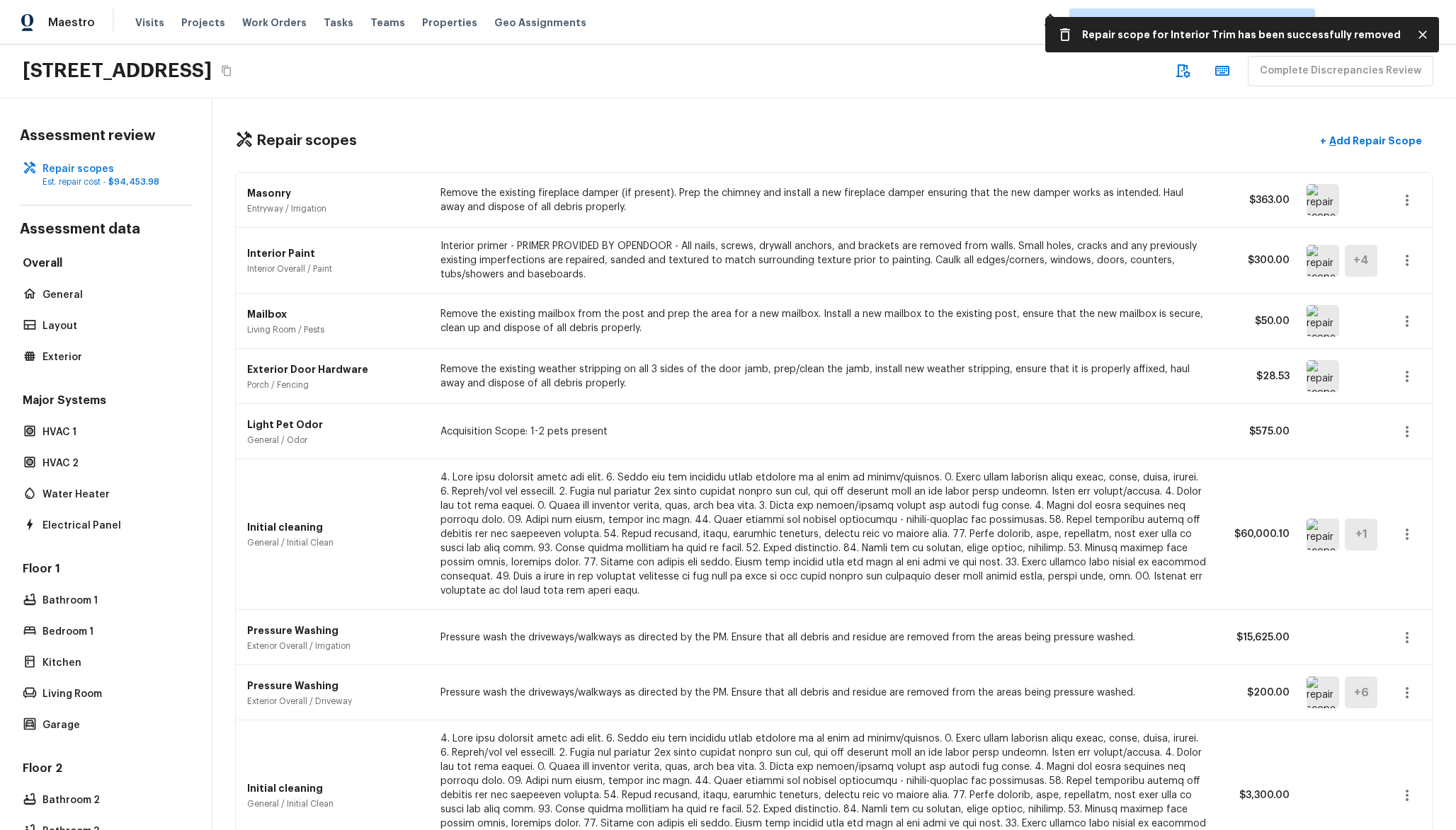
click at [1402, 431] on icon "button" at bounding box center [1408, 431] width 17 height 17
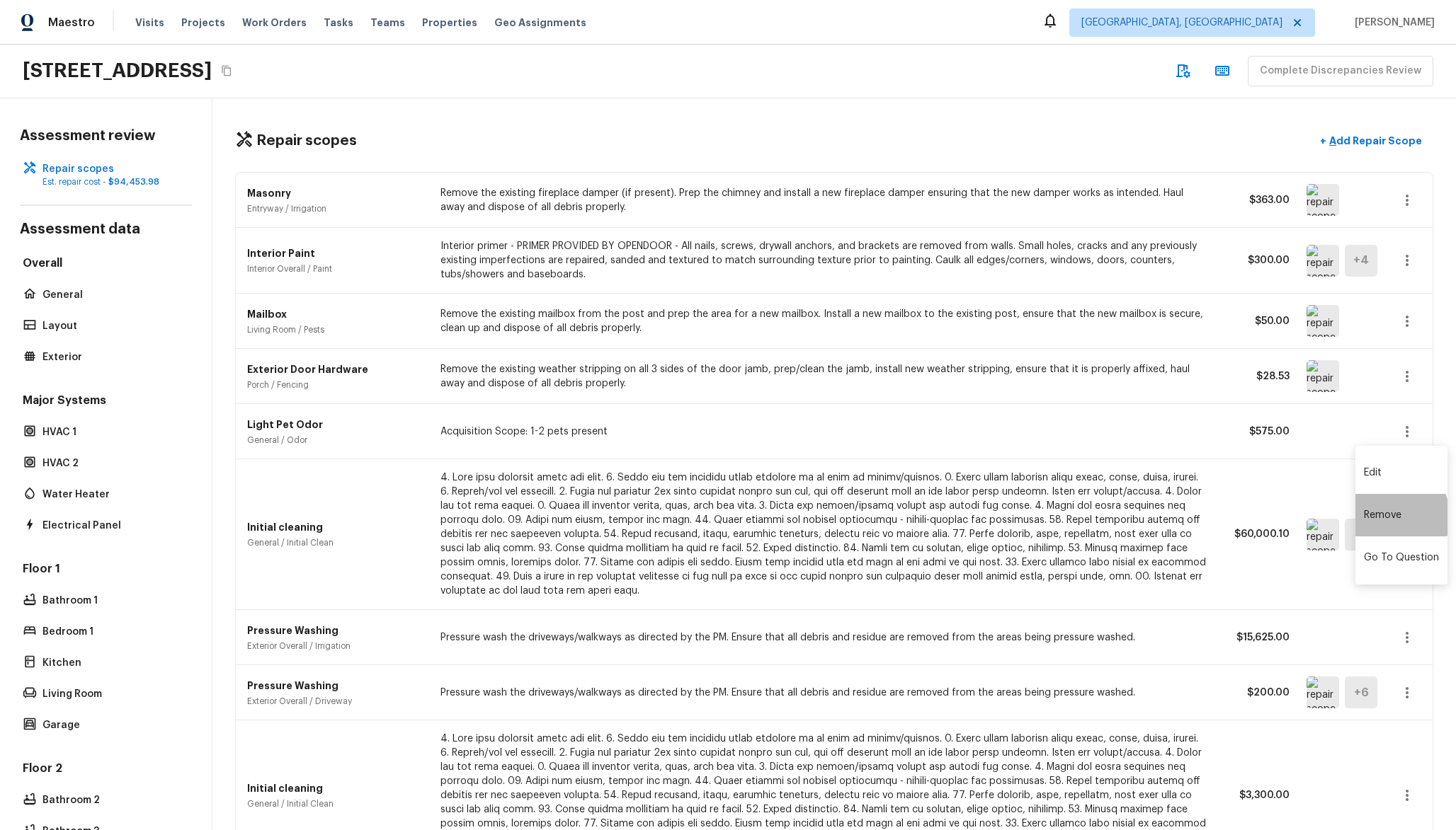
click at [1377, 518] on li "Remove" at bounding box center [1401, 515] width 92 height 42
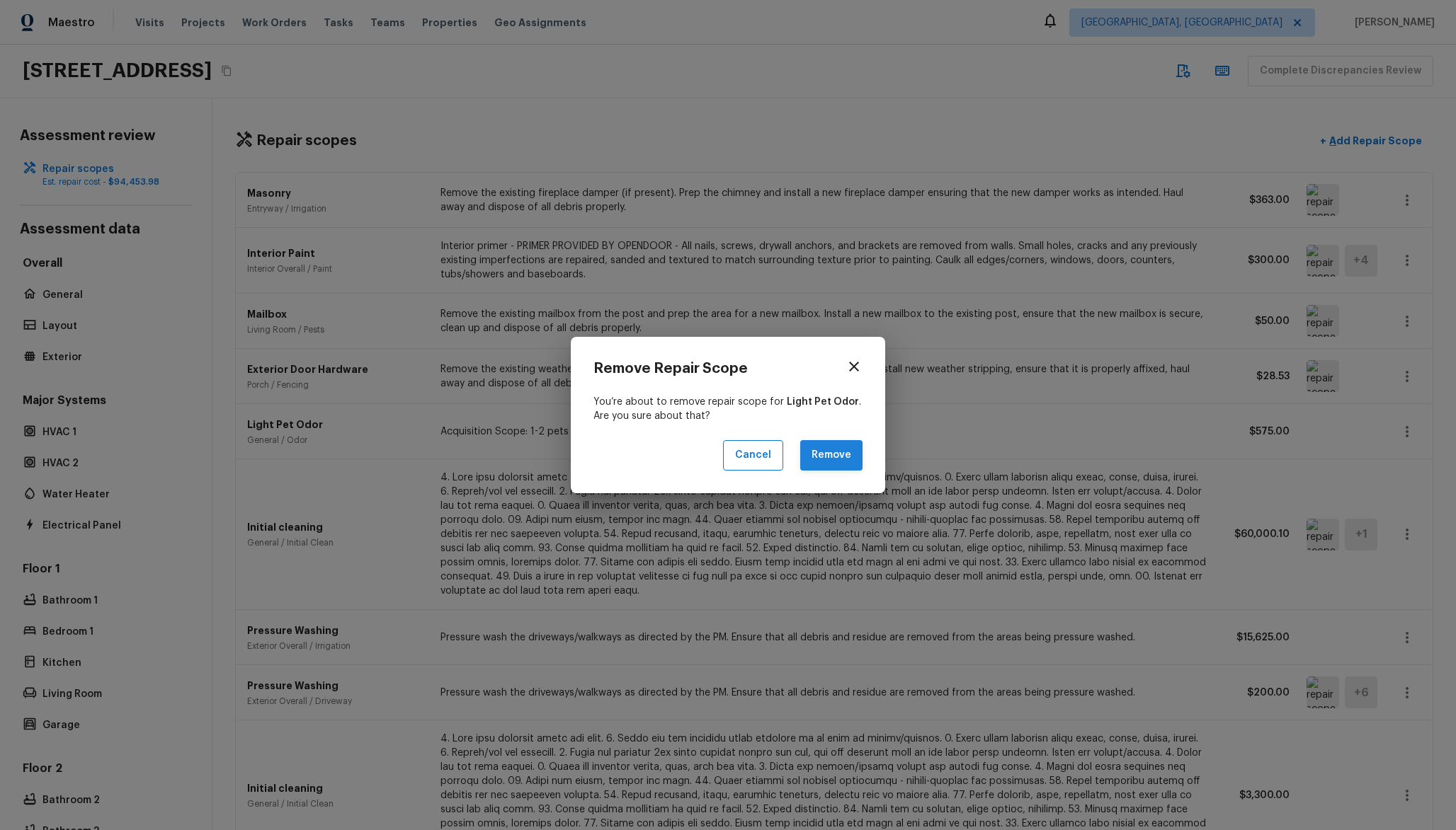
click at [836, 460] on button "Remove" at bounding box center [831, 455] width 63 height 30
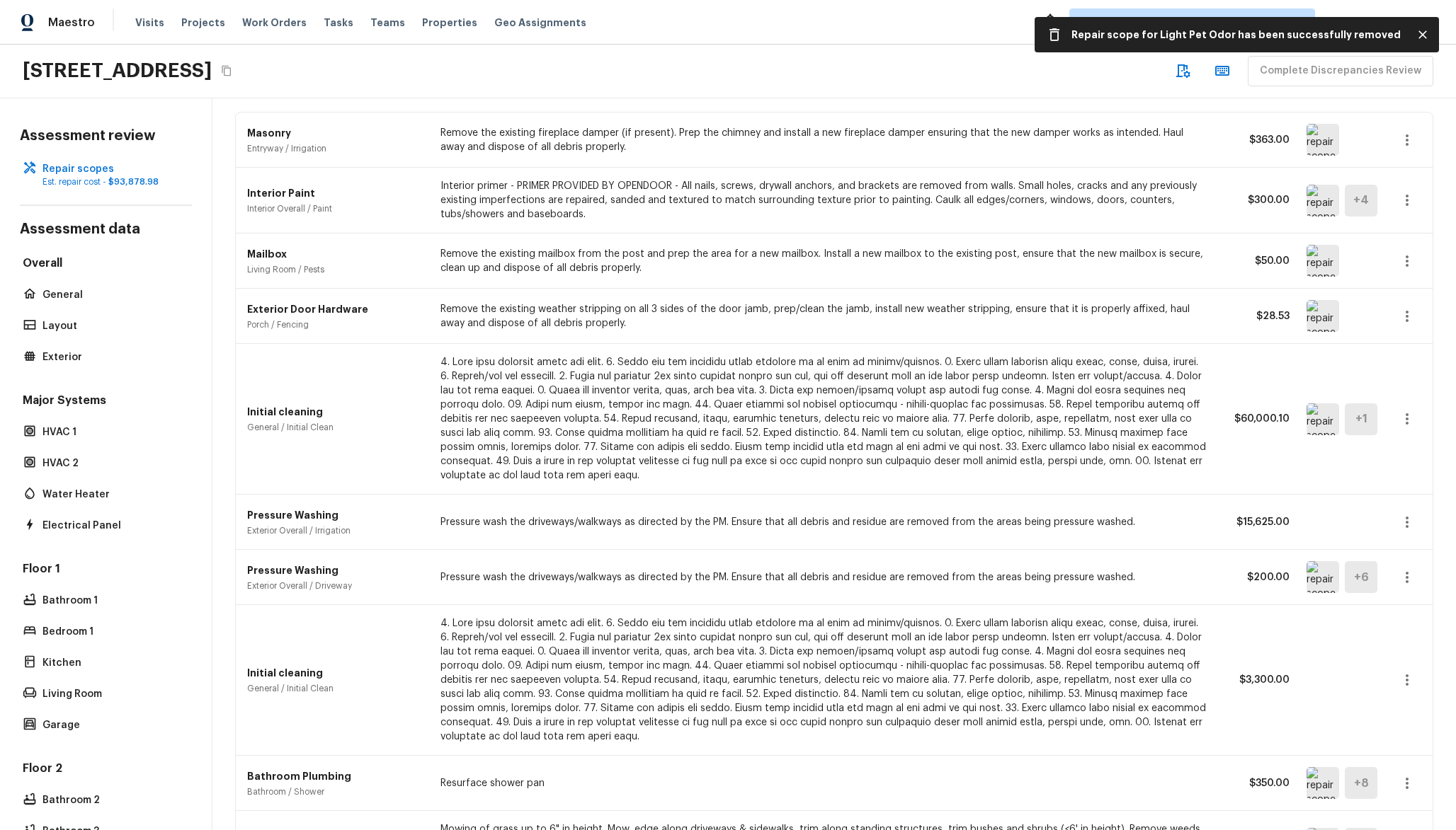
scroll to position [79, 0]
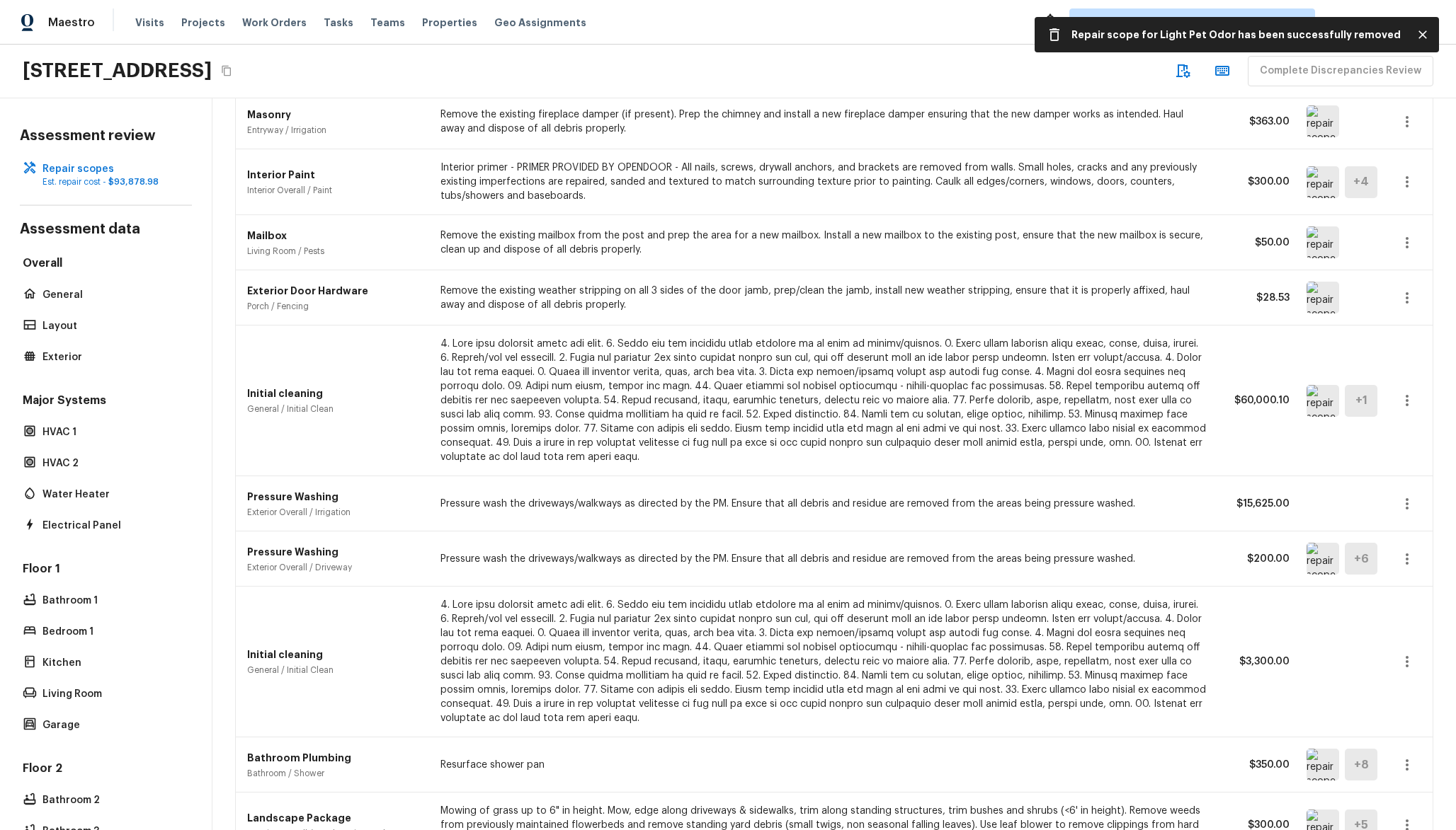
click at [1406, 505] on icon "button" at bounding box center [1408, 504] width 17 height 17
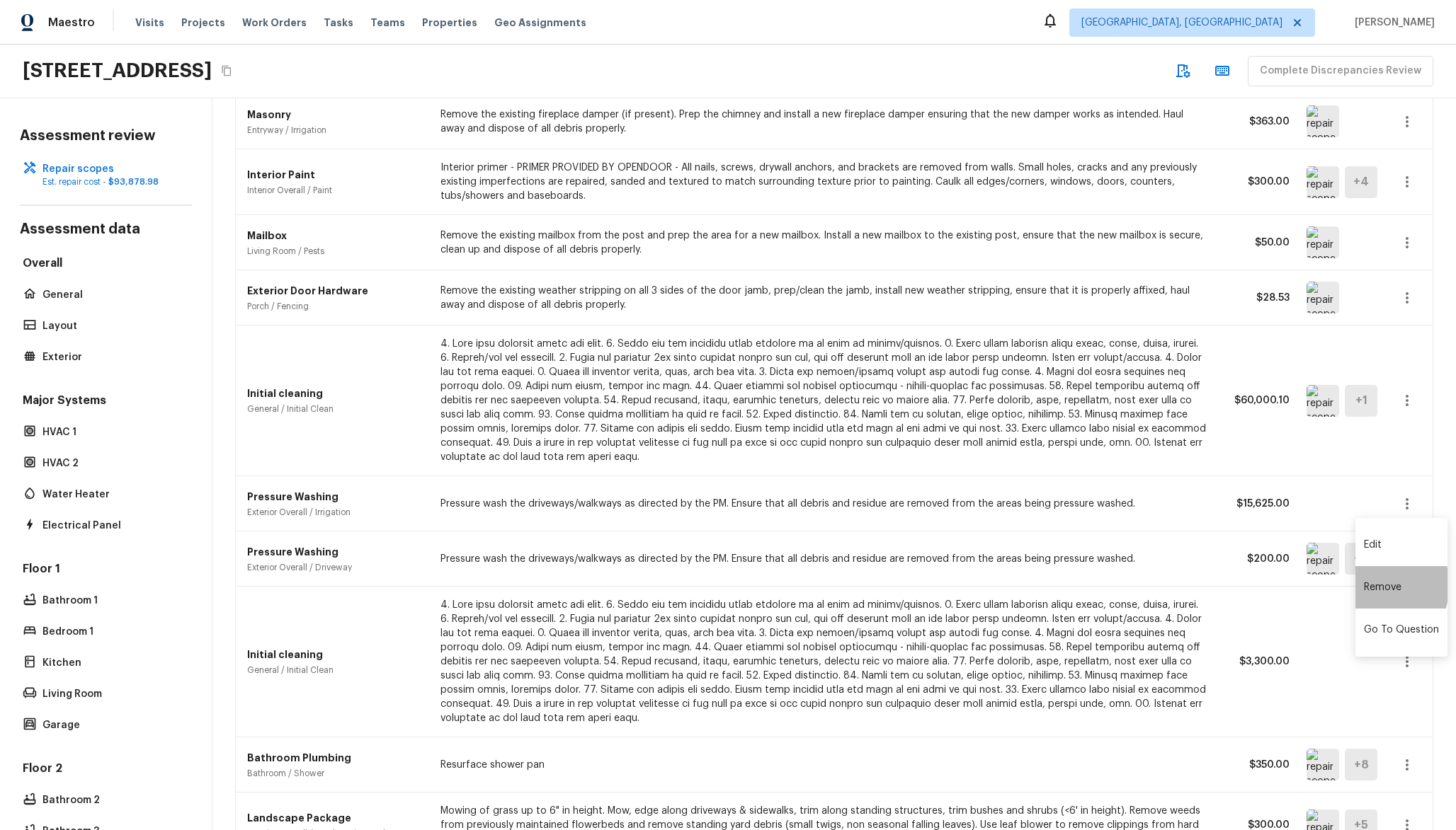
click at [1357, 585] on li "Remove" at bounding box center [1401, 587] width 92 height 42
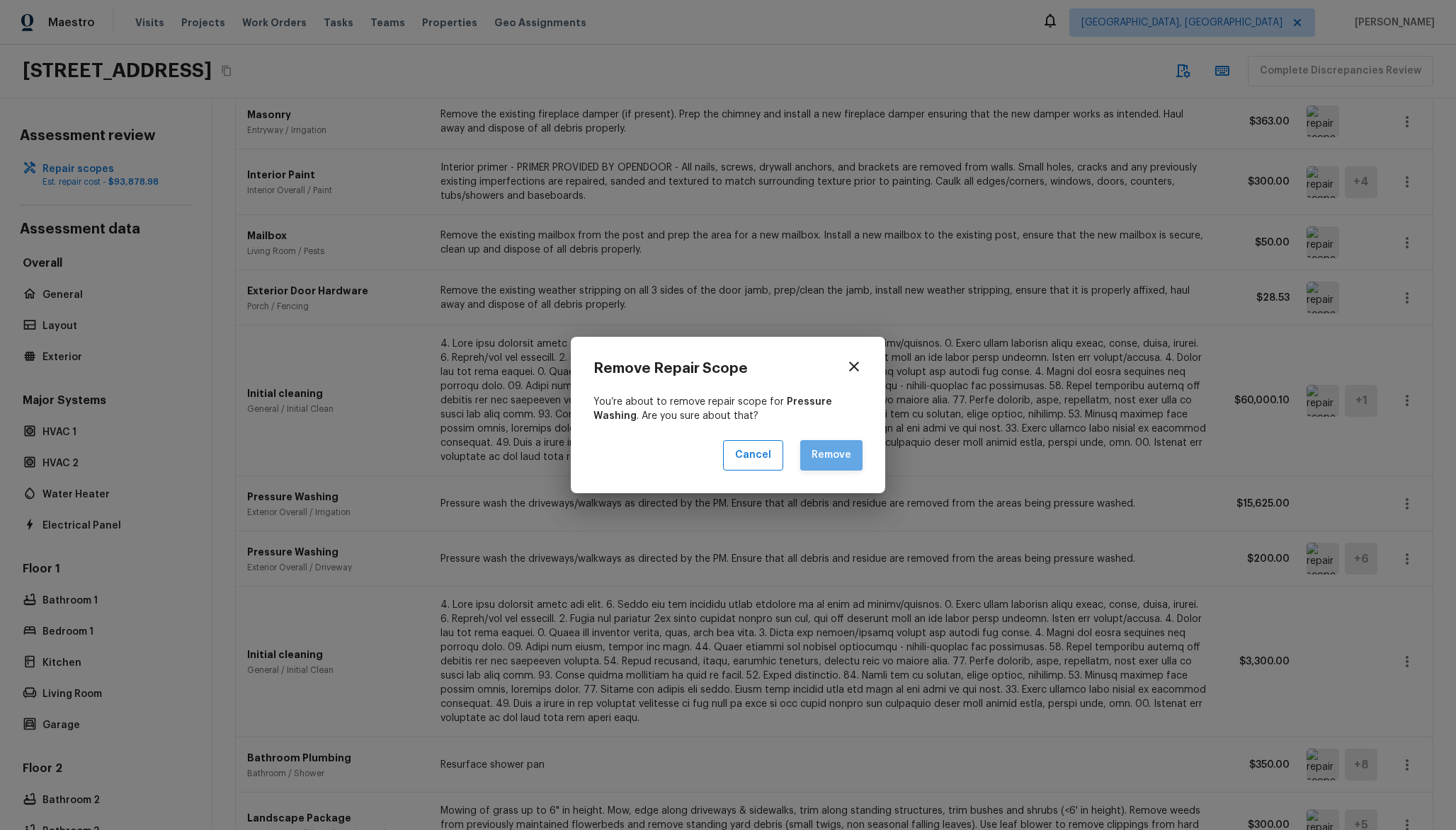
click at [828, 460] on button "Remove" at bounding box center [831, 455] width 63 height 30
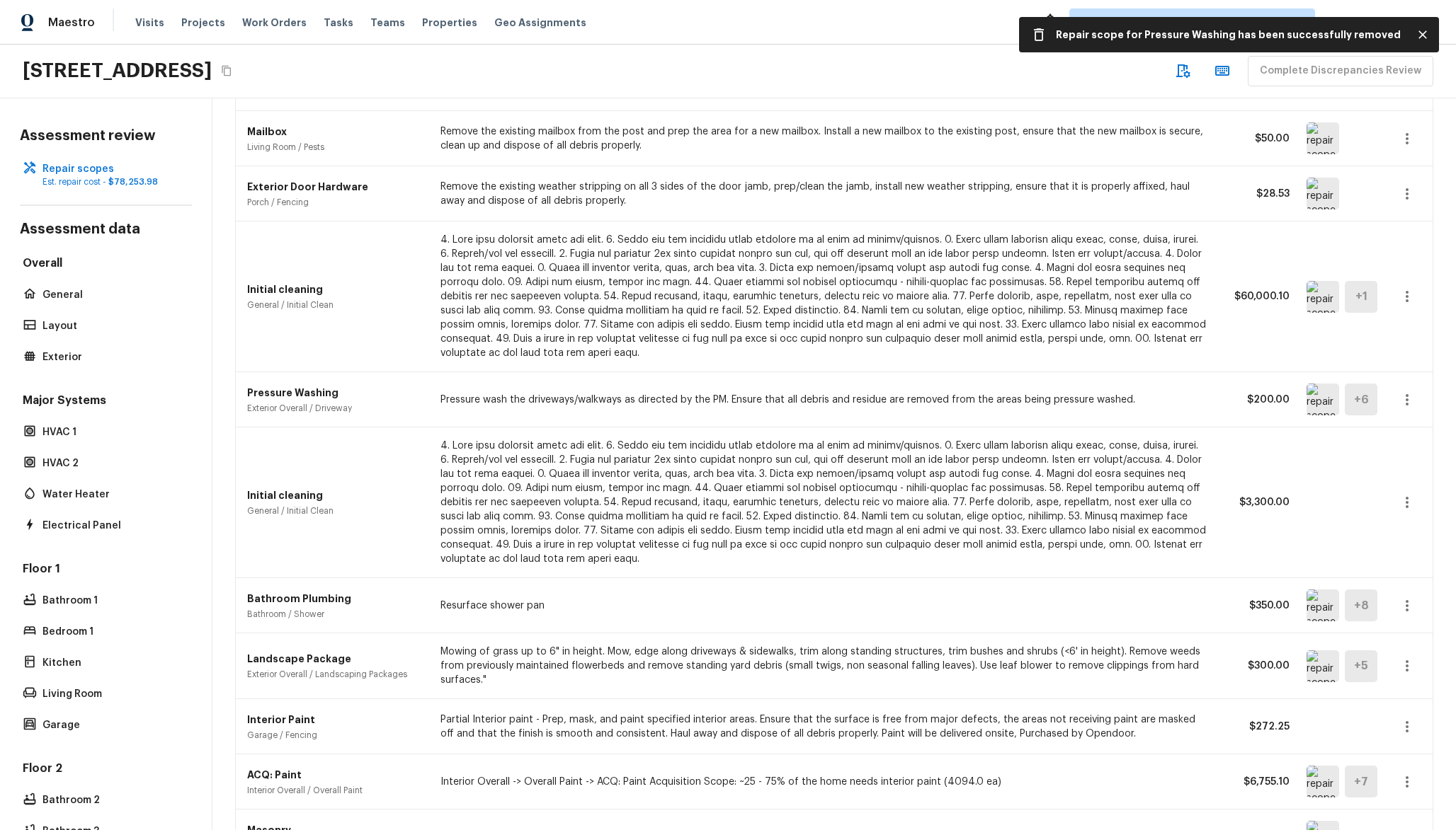
scroll to position [178, 0]
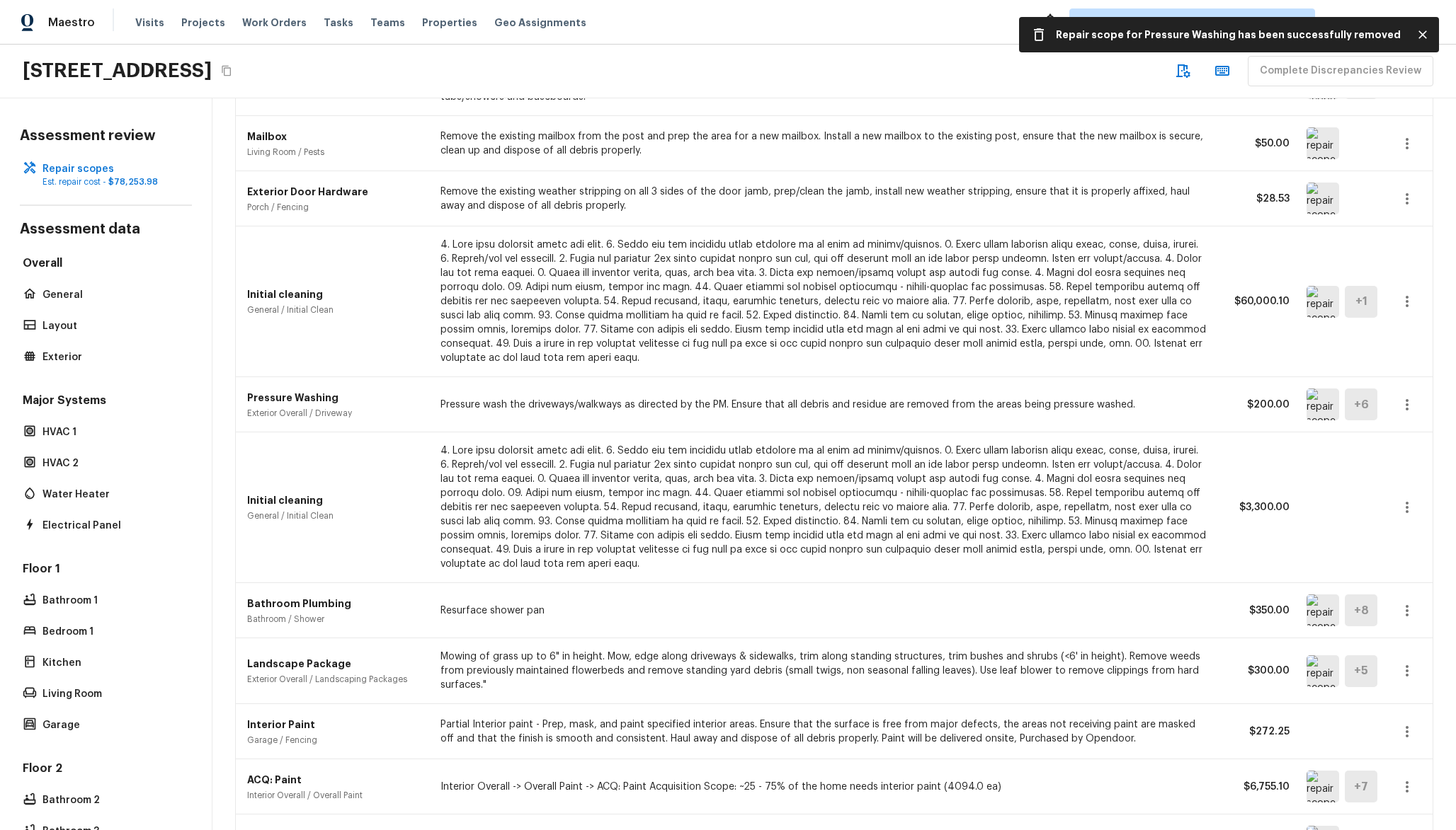
click at [1408, 505] on icon "button" at bounding box center [1408, 508] width 17 height 17
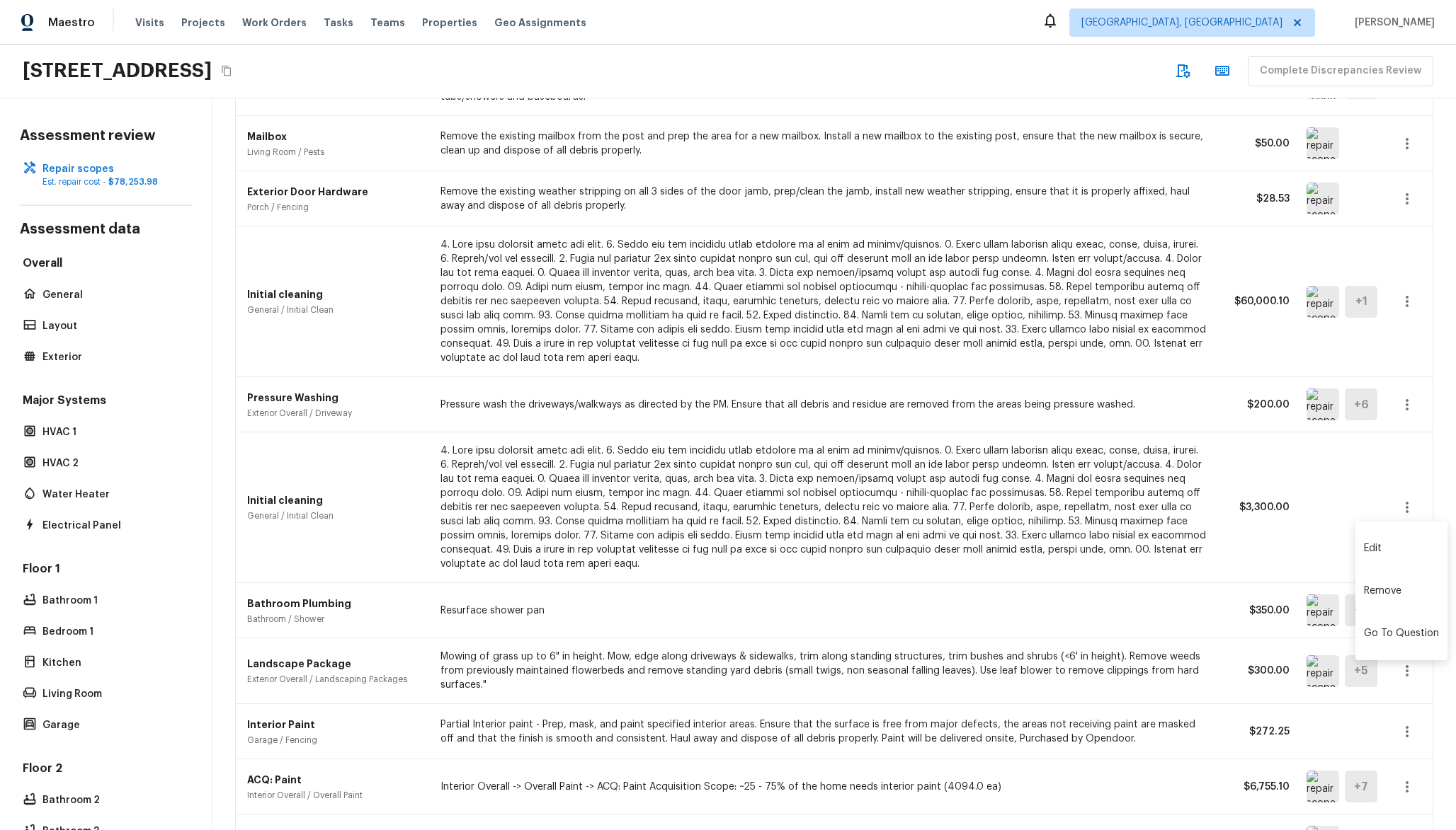
click at [1162, 420] on div at bounding box center [728, 415] width 1456 height 830
click at [1125, 448] on p at bounding box center [825, 508] width 769 height 128
click at [1416, 508] on icon "button" at bounding box center [1408, 508] width 17 height 17
click at [1364, 477] on div at bounding box center [728, 415] width 1456 height 830
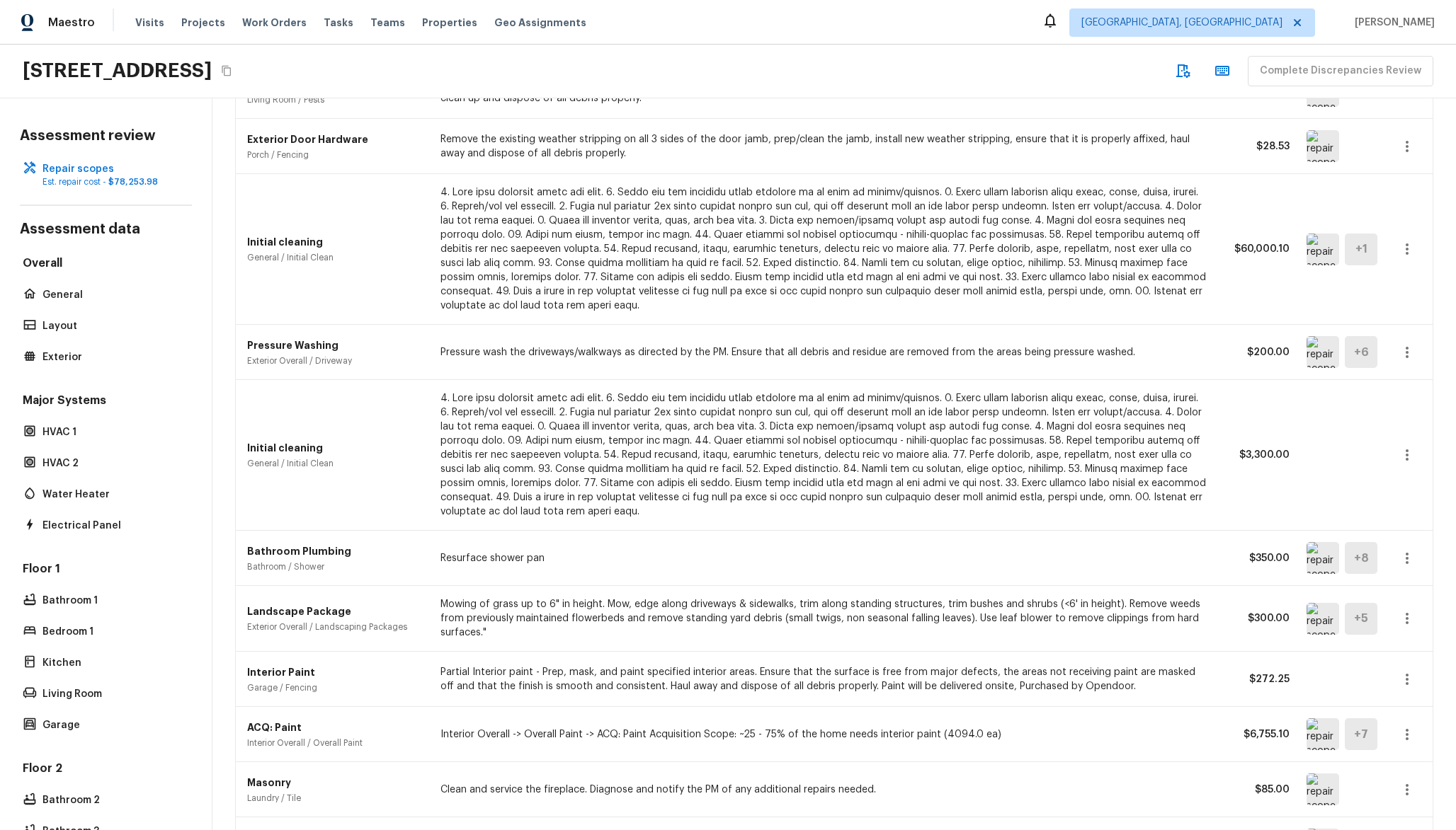
scroll to position [0, 0]
